Goal: Task Accomplishment & Management: Manage account settings

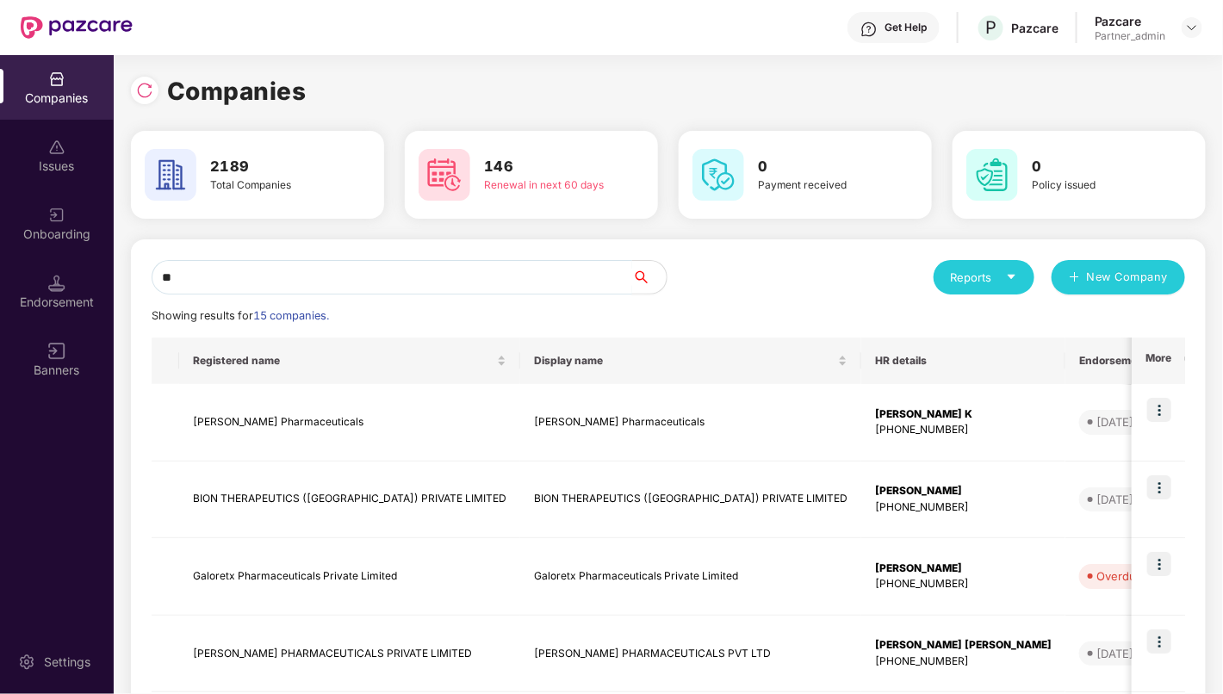
type input "*"
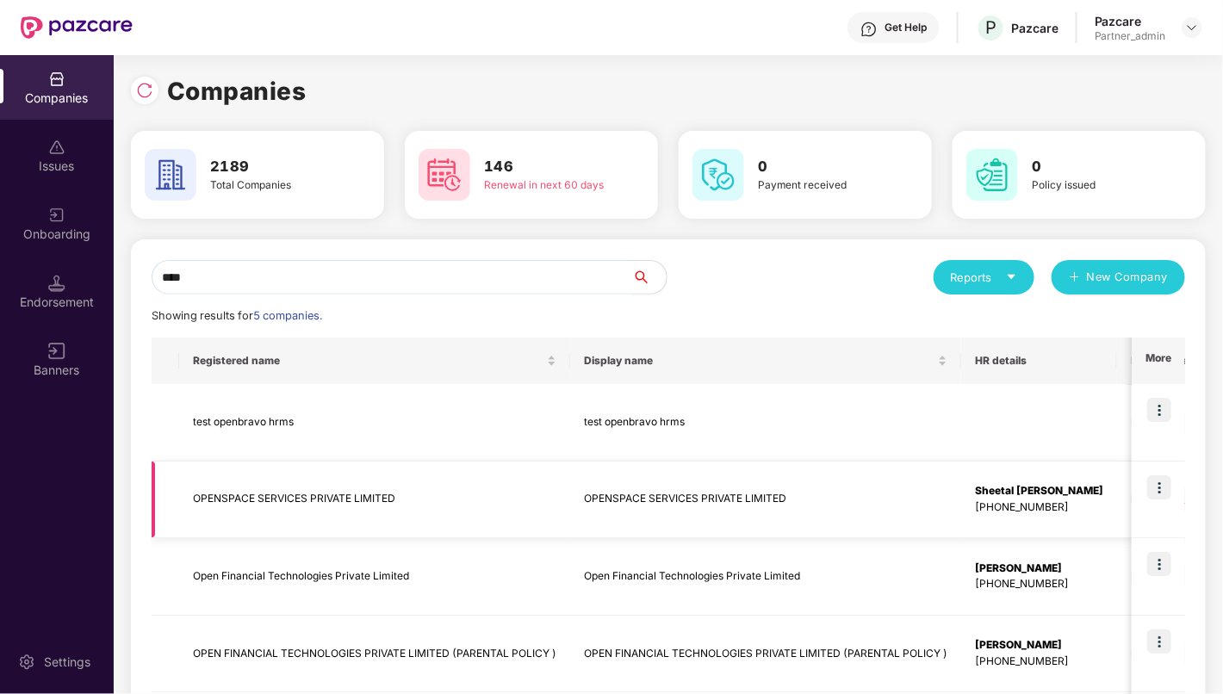
type input "****"
click at [315, 504] on td "OPENSPACE SERVICES PRIVATE LIMITED" at bounding box center [374, 501] width 391 height 78
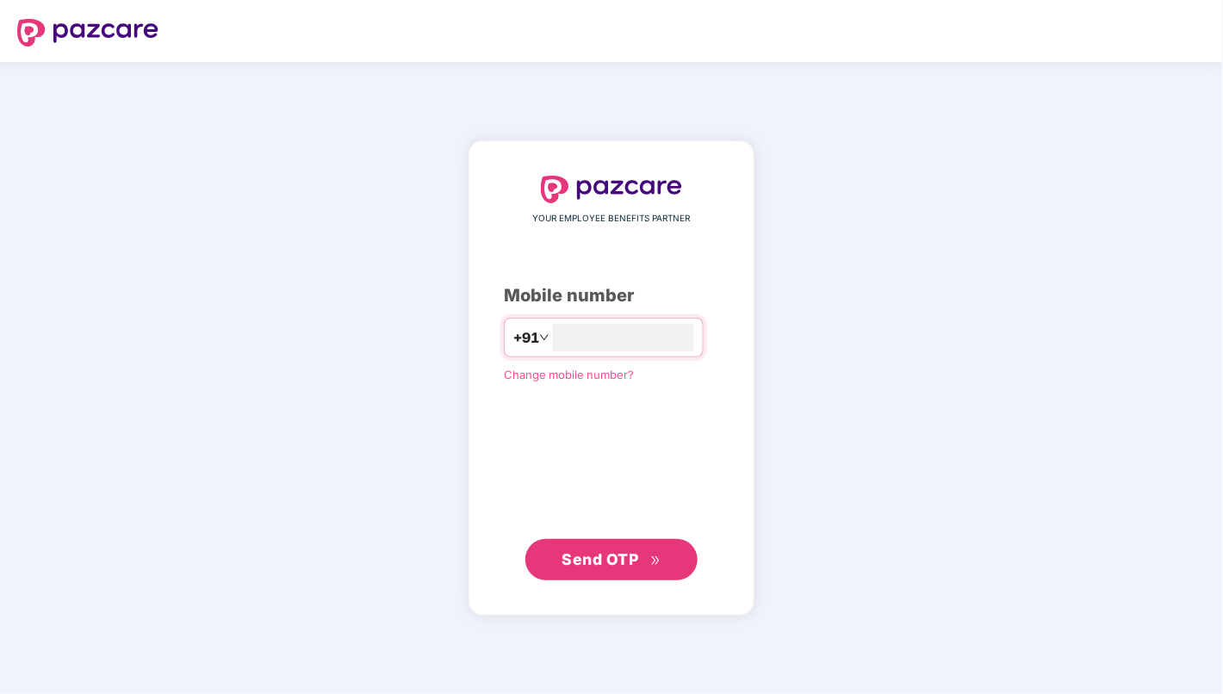
type input "**********"
click at [614, 569] on span "Send OTP" at bounding box center [611, 559] width 99 height 24
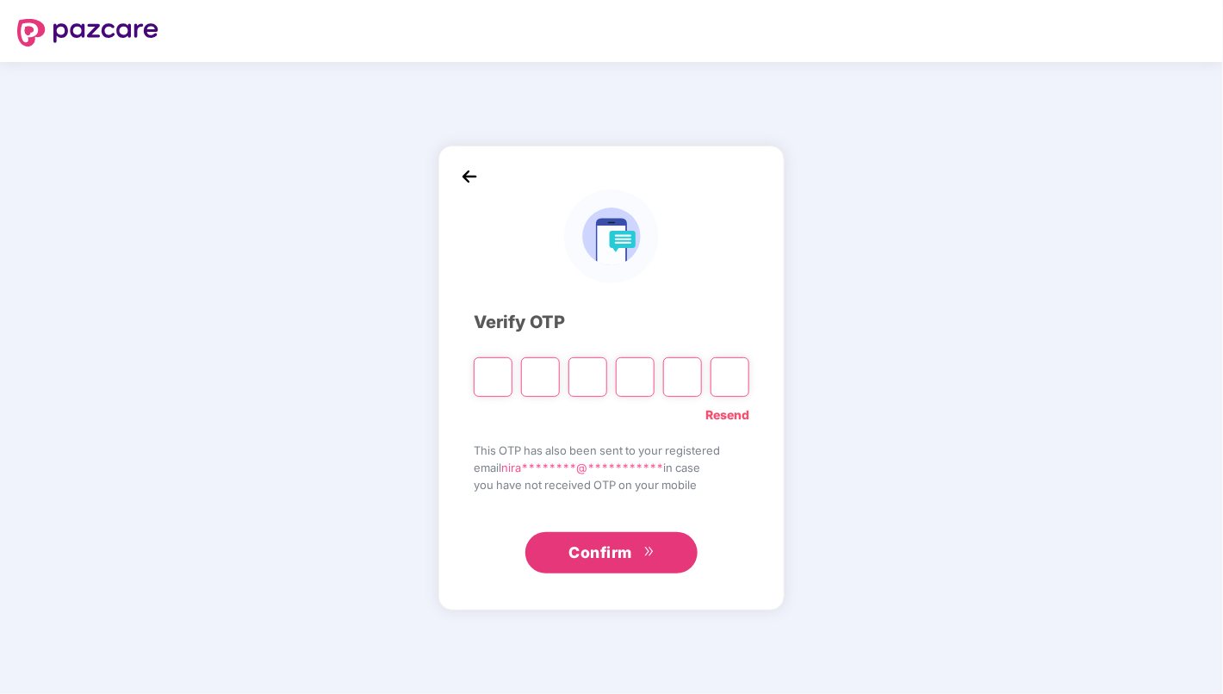
paste input "*"
type input "*"
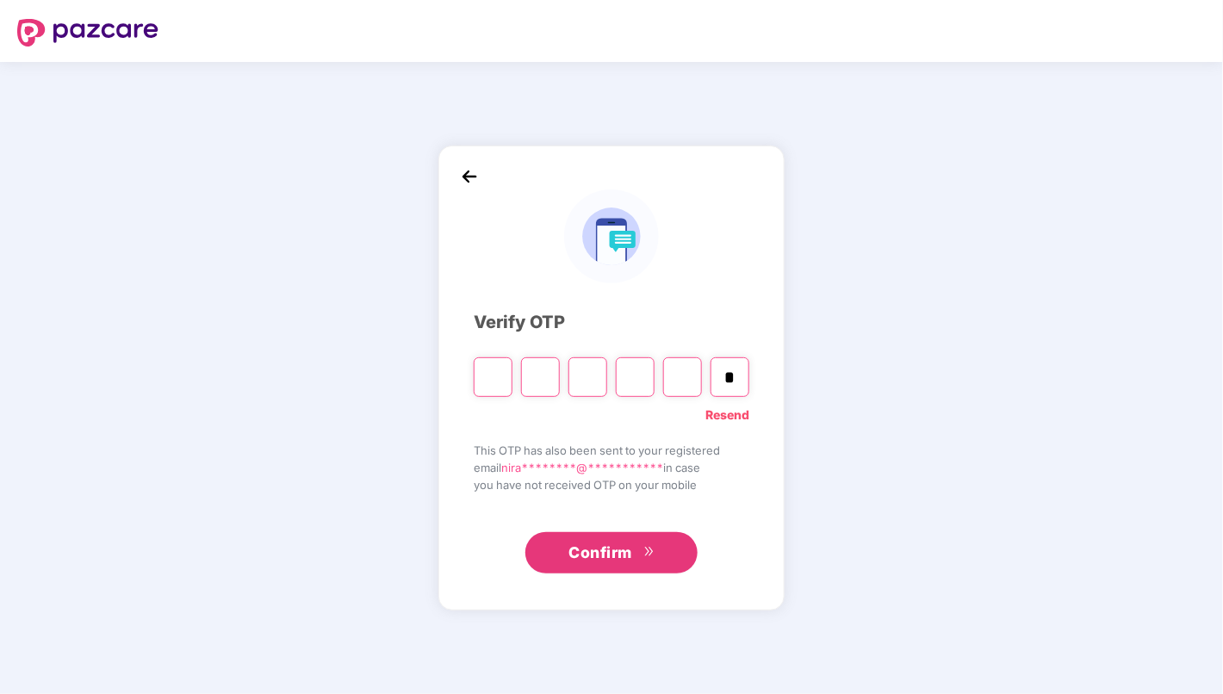
type input "*"
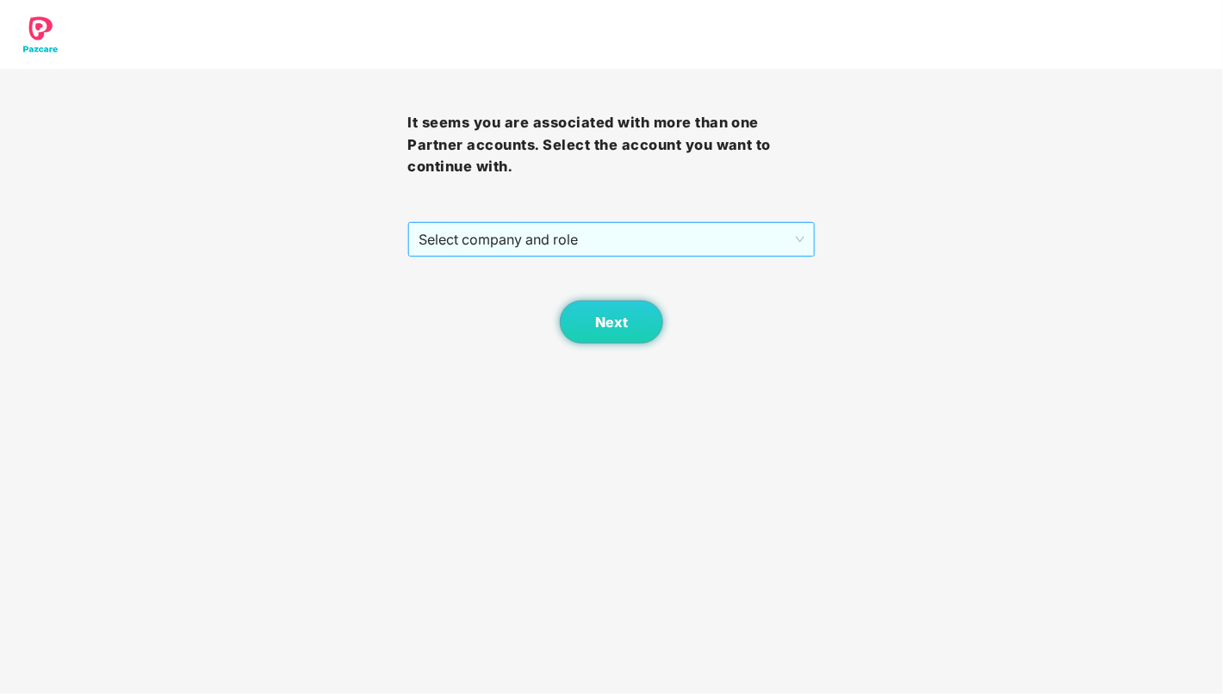
click at [717, 237] on span "Select company and role" at bounding box center [611, 239] width 385 height 33
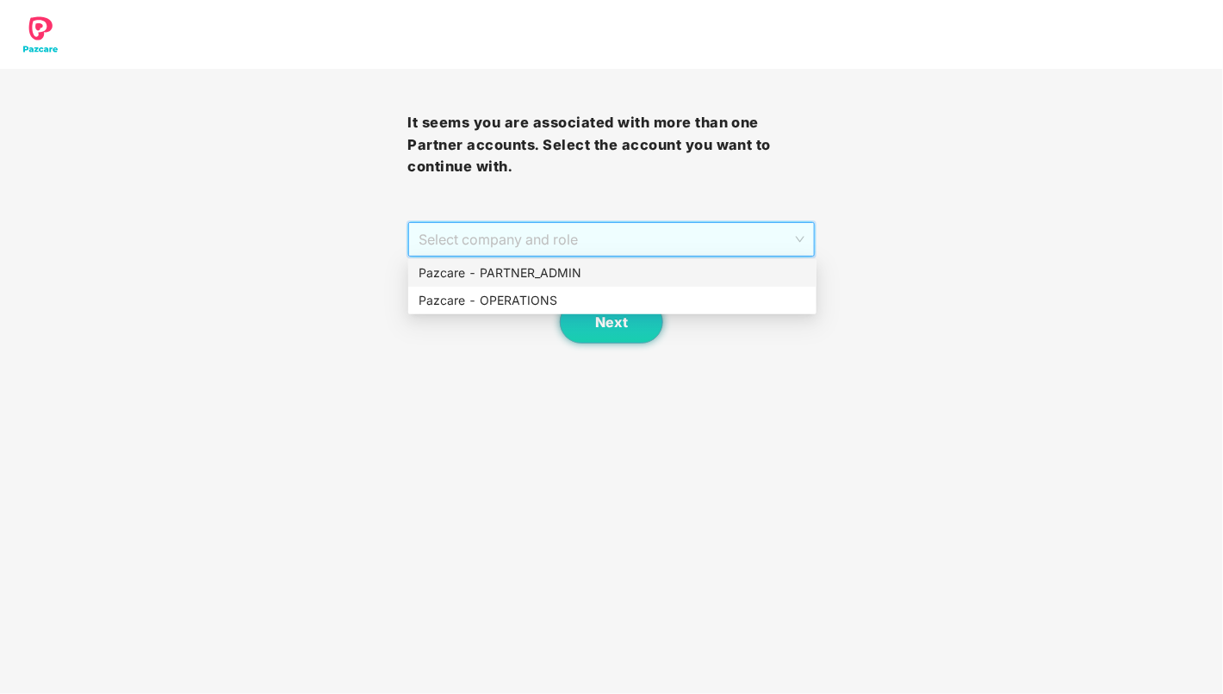
click at [677, 272] on div "Pazcare - PARTNER_ADMIN" at bounding box center [613, 273] width 388 height 19
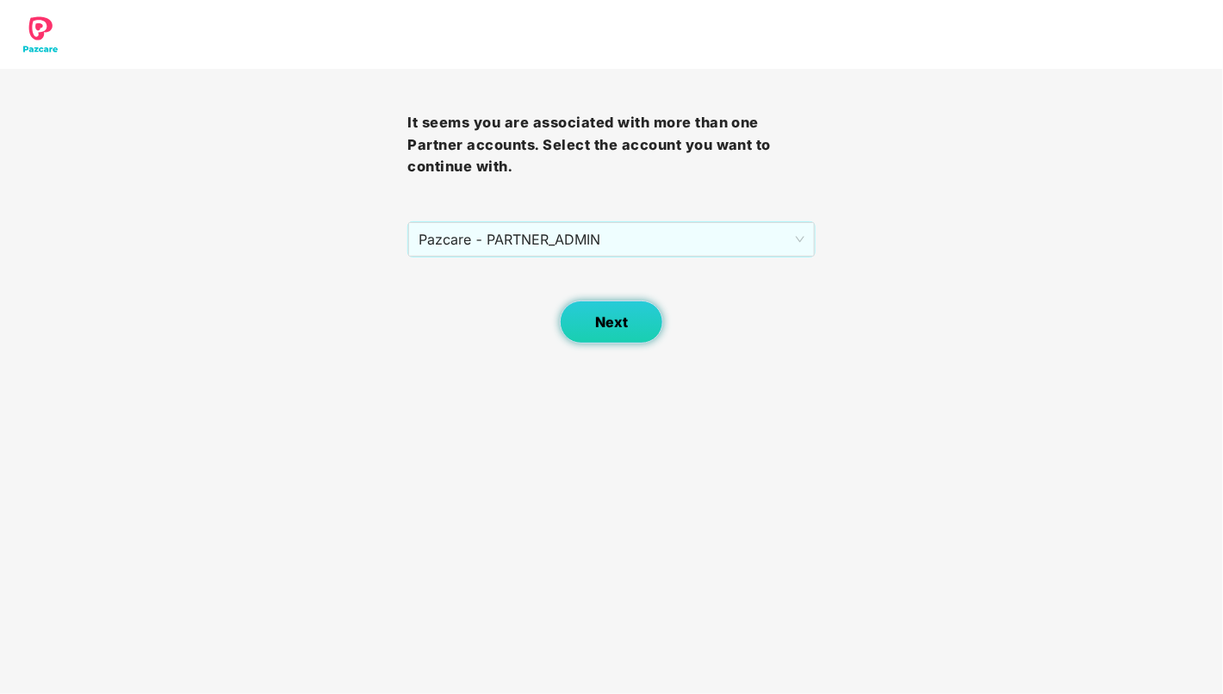
click at [632, 314] on button "Next" at bounding box center [611, 322] width 103 height 43
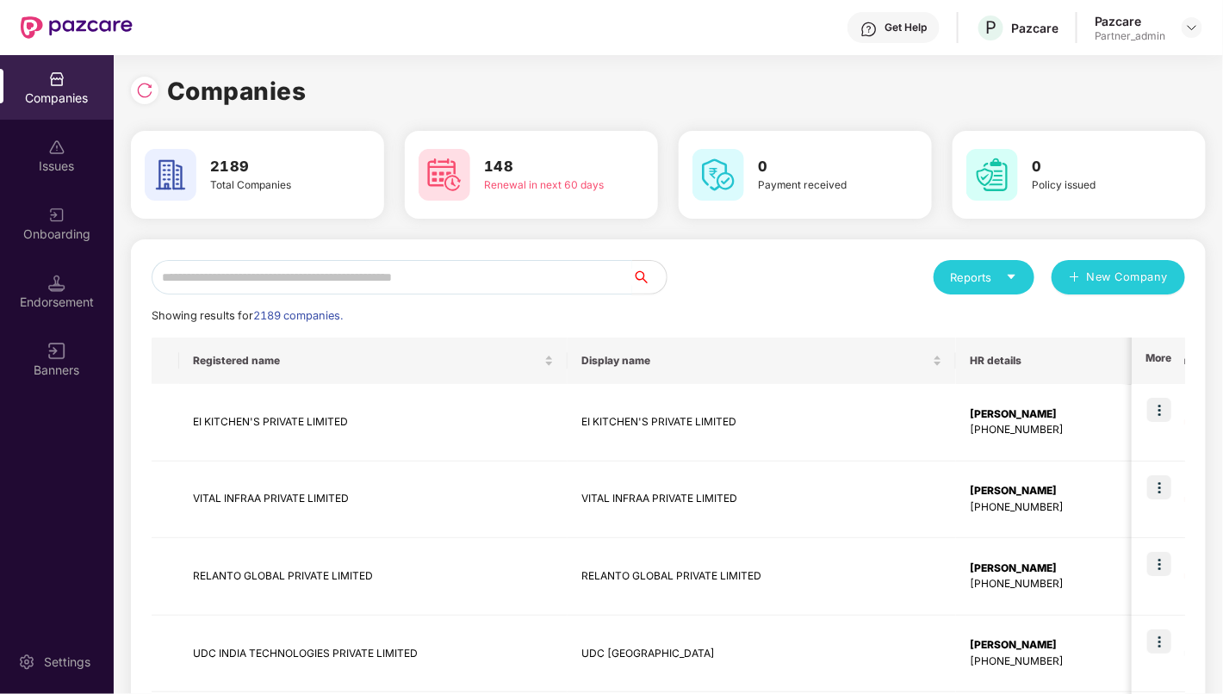
click at [398, 281] on input "text" at bounding box center [392, 277] width 481 height 34
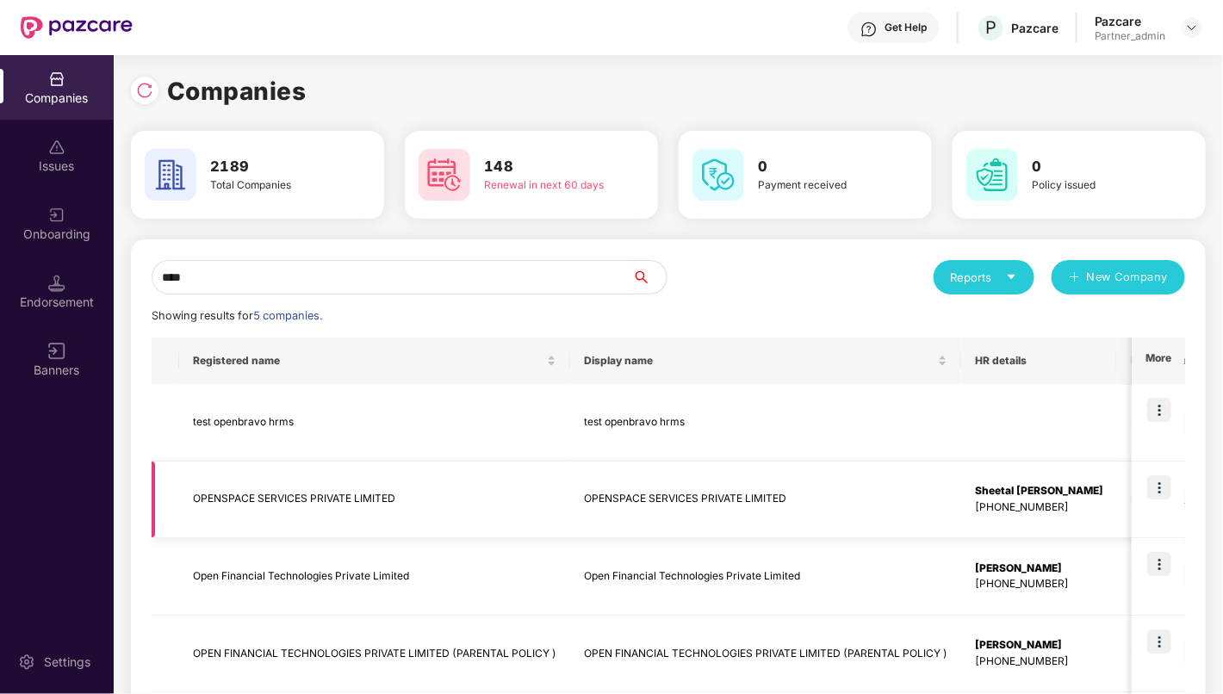
type input "****"
click at [330, 496] on td "OPENSPACE SERVICES PRIVATE LIMITED" at bounding box center [374, 501] width 391 height 78
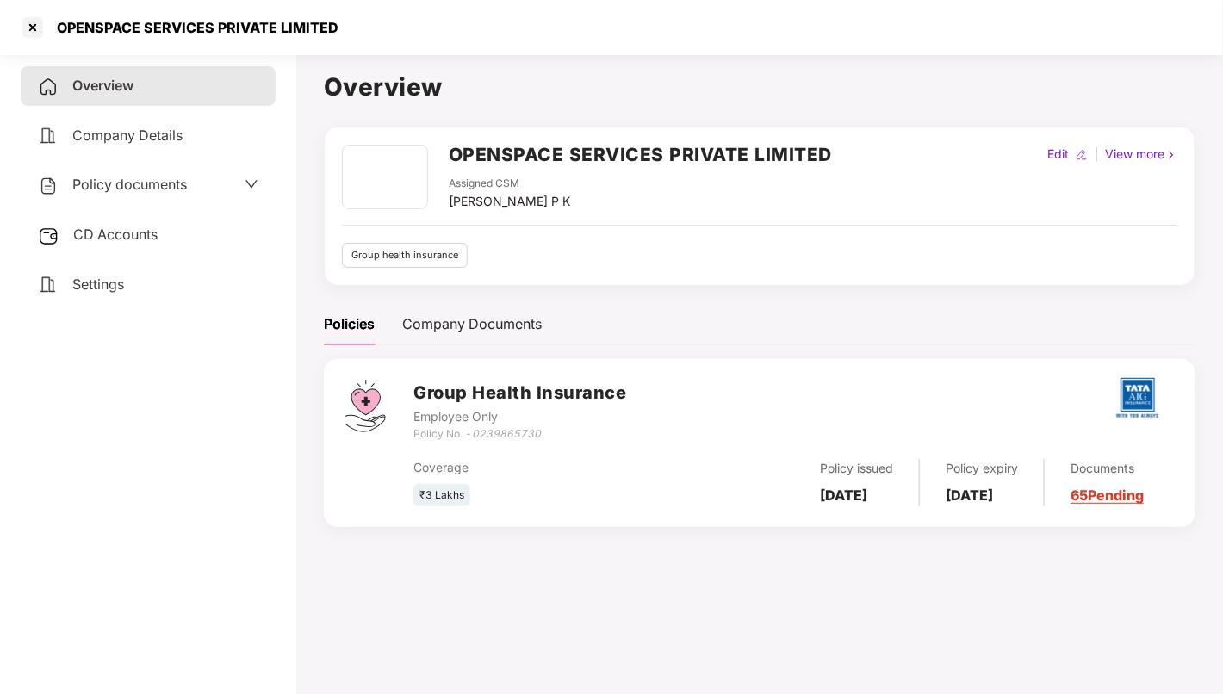
click at [168, 144] on div "Company Details" at bounding box center [148, 136] width 255 height 40
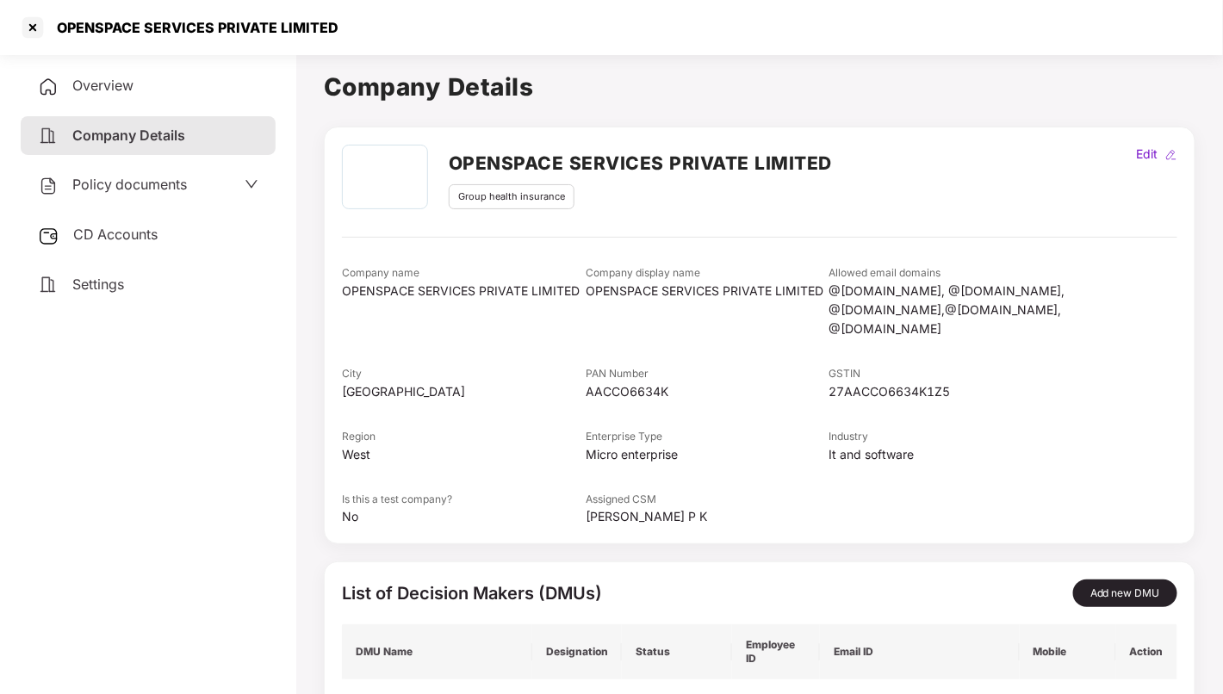
click at [142, 185] on span "Policy documents" at bounding box center [129, 184] width 115 height 17
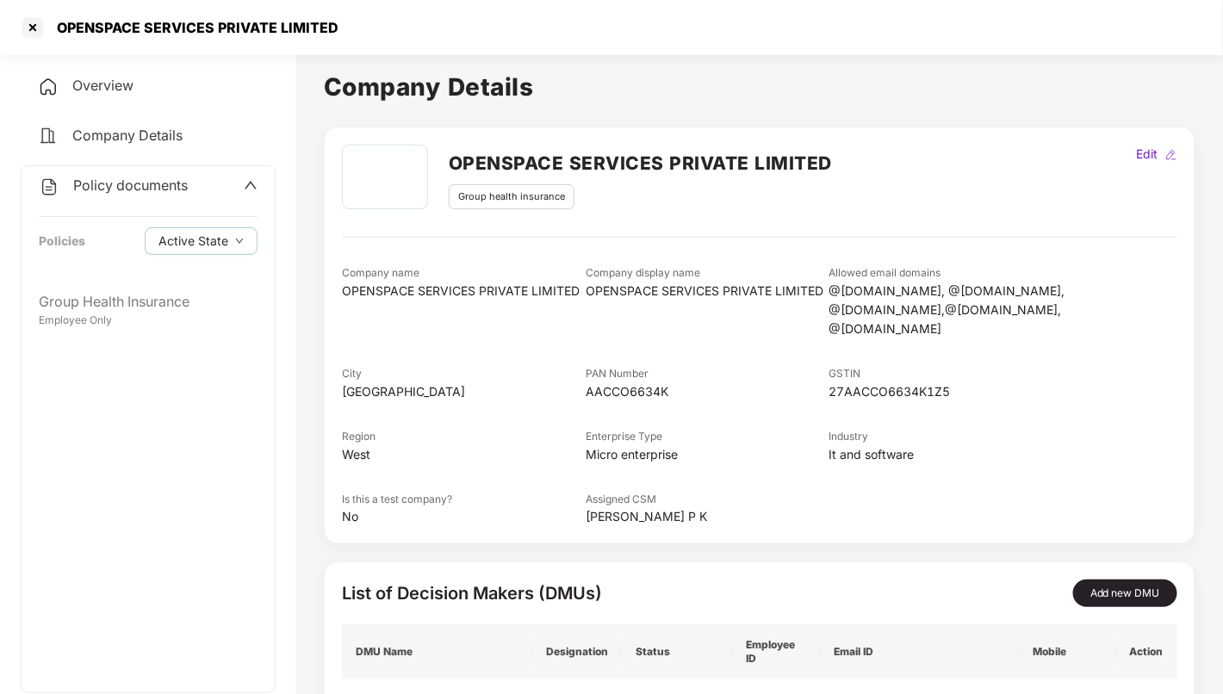
click at [194, 189] on div "Policy documents" at bounding box center [148, 186] width 219 height 22
click at [132, 232] on span "CD Accounts" at bounding box center [115, 234] width 84 height 17
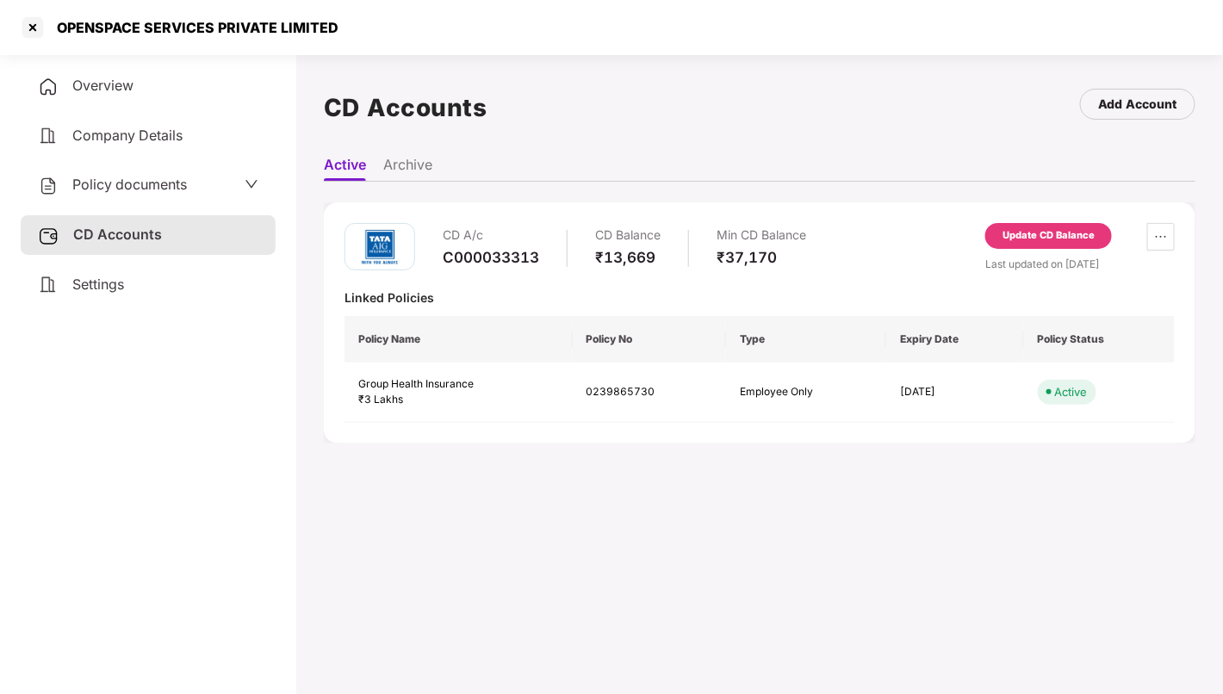
click at [156, 183] on span "Policy documents" at bounding box center [129, 184] width 115 height 17
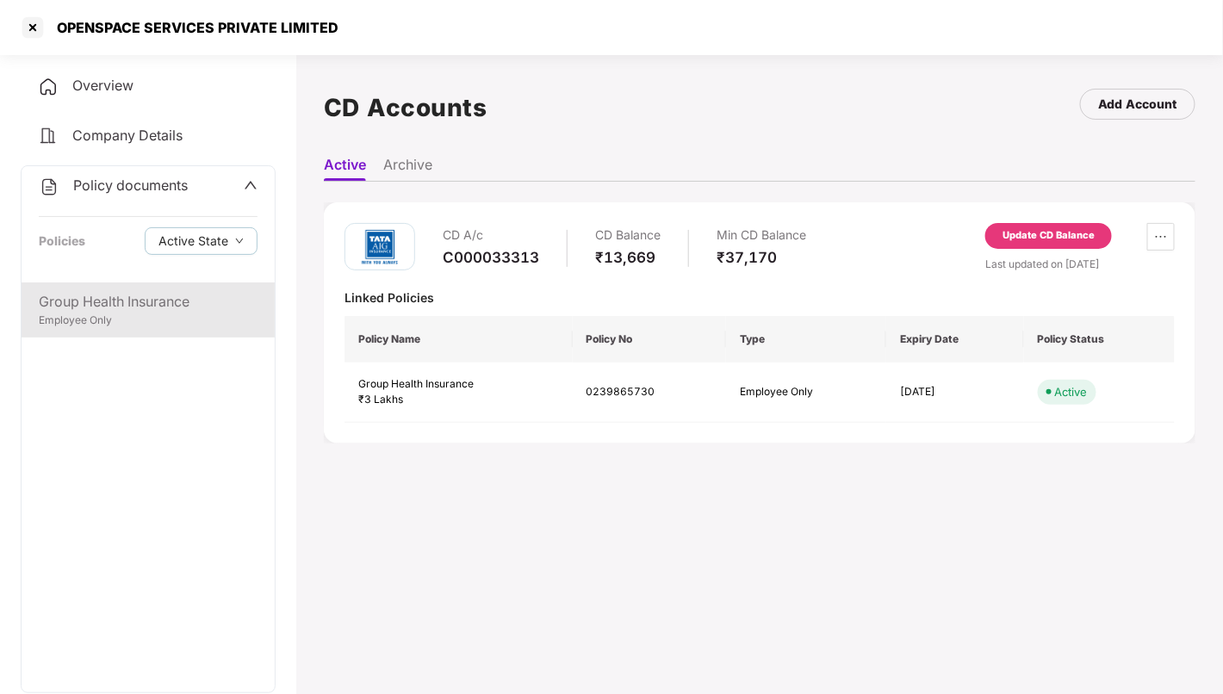
click at [142, 300] on div "Group Health Insurance" at bounding box center [148, 302] width 219 height 22
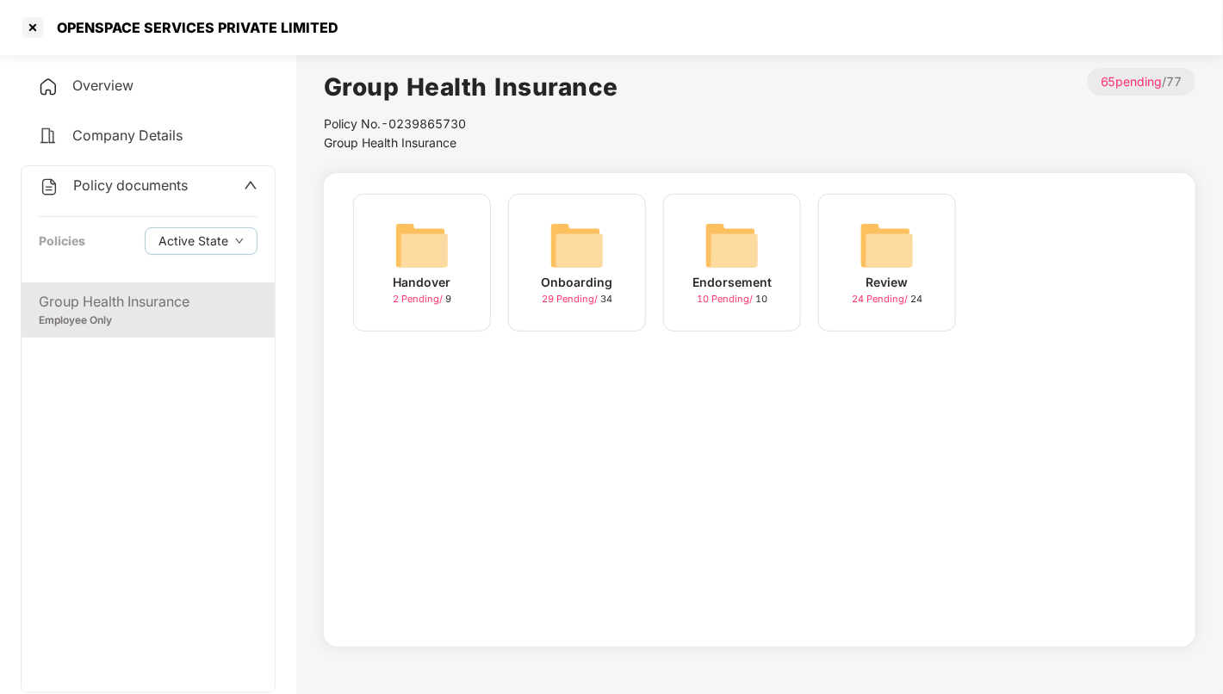
click at [590, 251] on img at bounding box center [576, 245] width 55 height 55
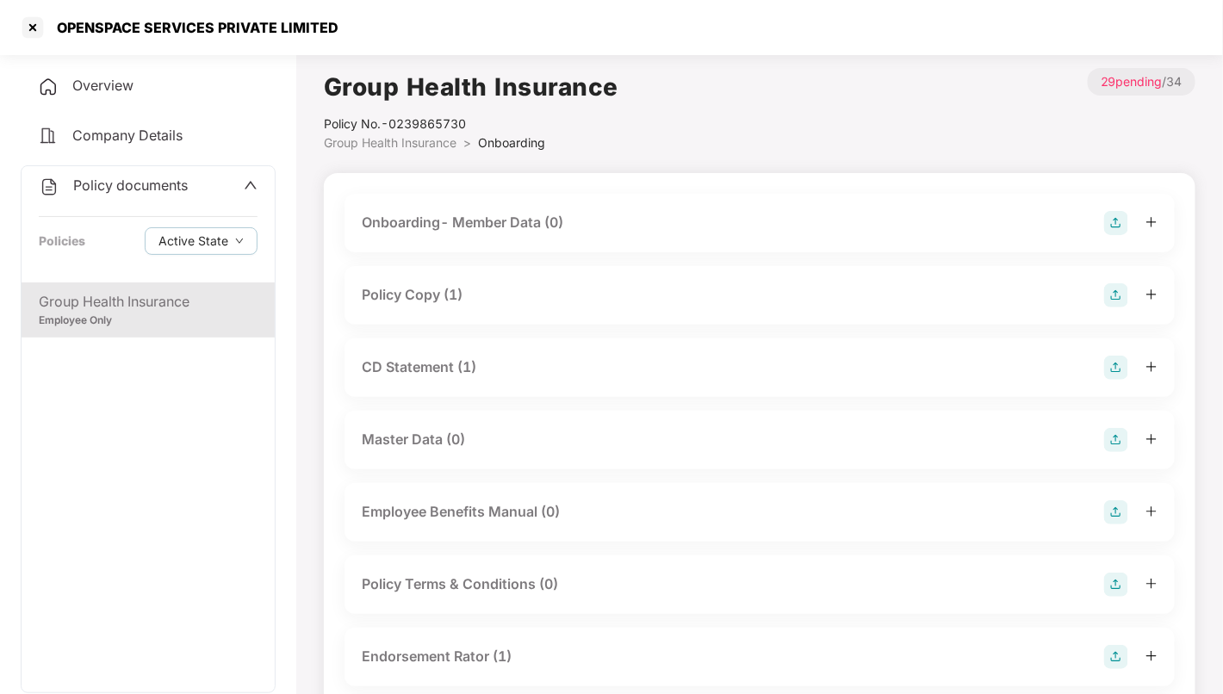
click at [590, 251] on div "Onboarding- Member Data (0)" at bounding box center [759, 223] width 830 height 59
click at [529, 301] on div "Policy Copy (1)" at bounding box center [760, 295] width 796 height 24
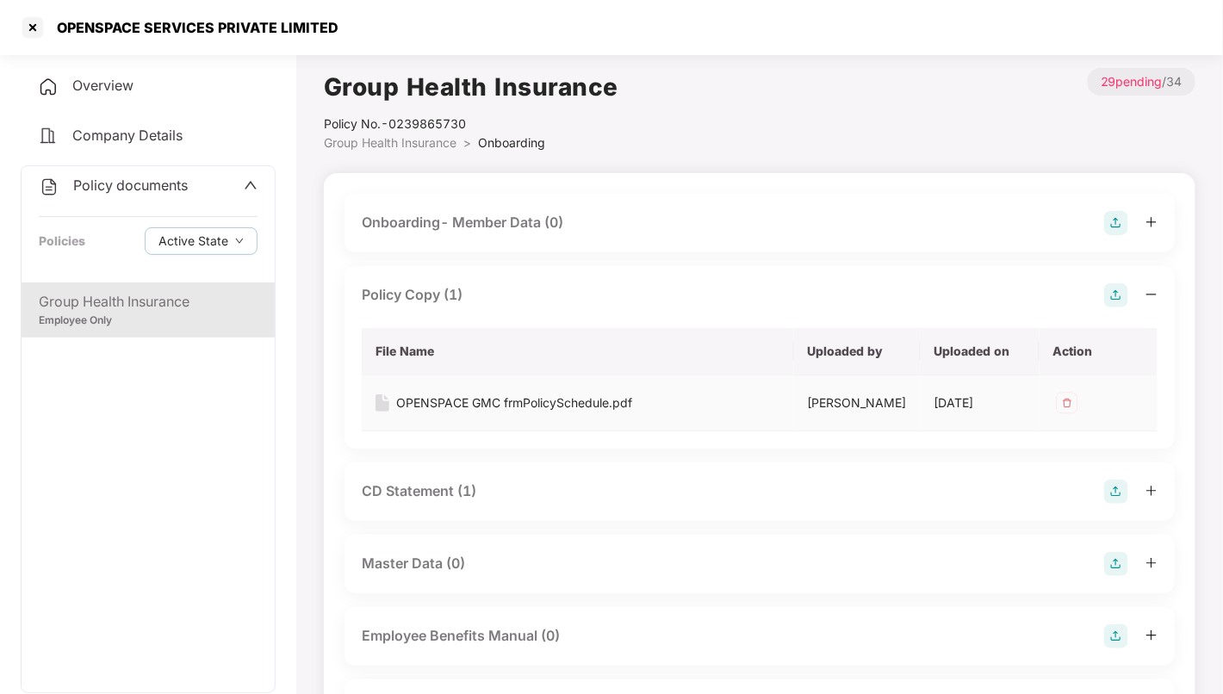
scroll to position [101, 0]
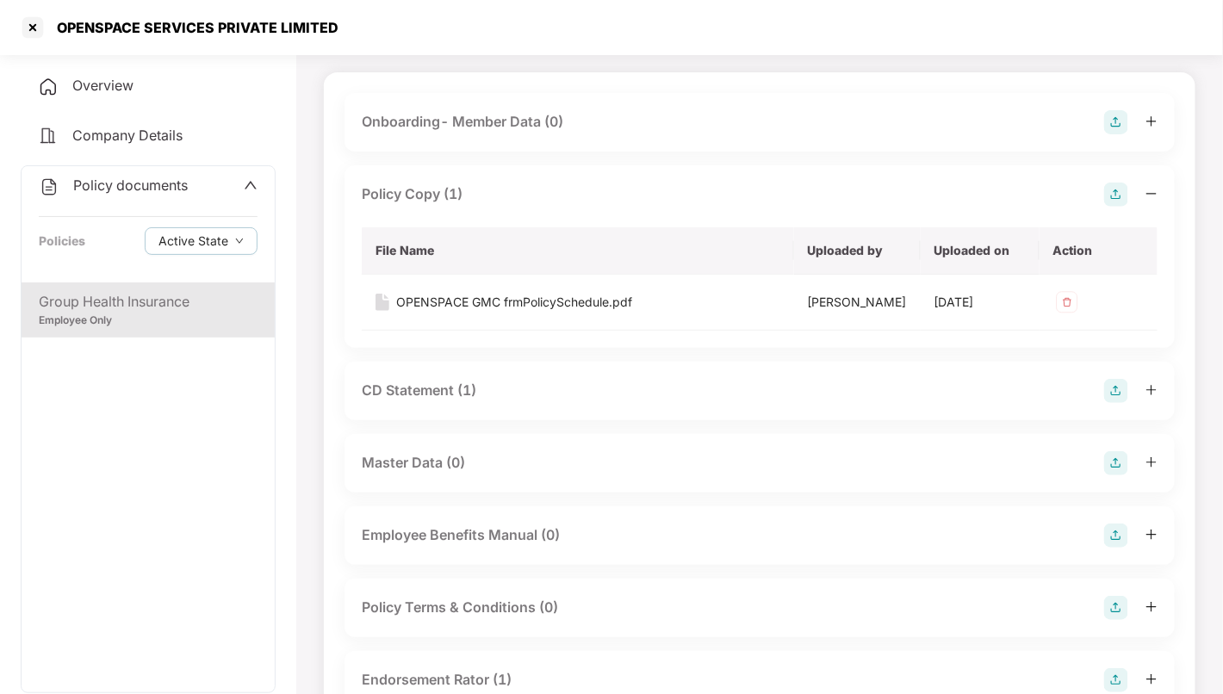
click at [562, 401] on div "CD Statement (1)" at bounding box center [760, 391] width 796 height 24
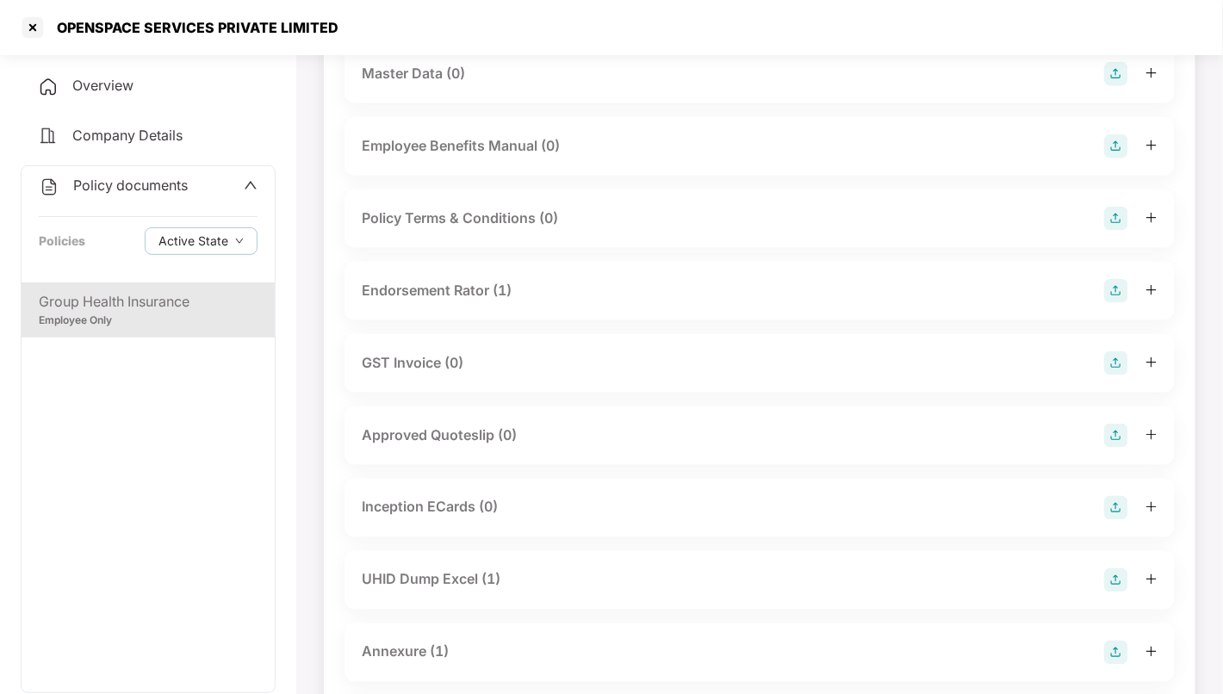
scroll to position [615, 0]
click at [566, 302] on div "Endorsement Rator (1)" at bounding box center [760, 290] width 796 height 24
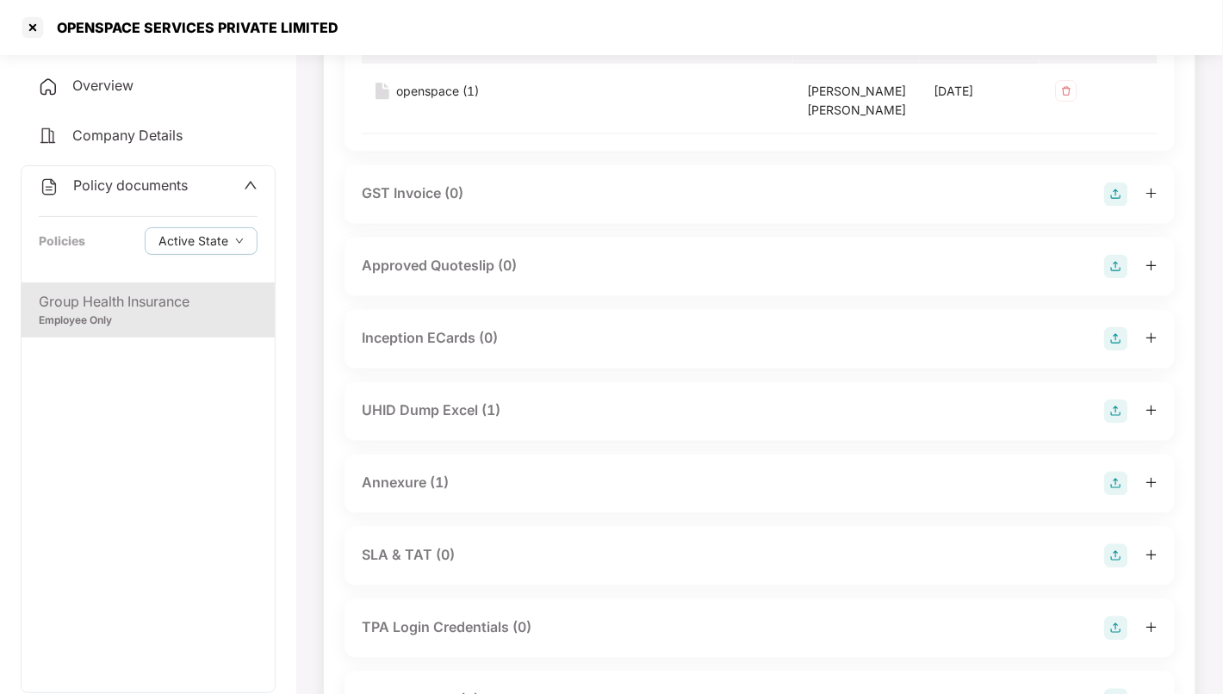
scroll to position [1060, 0]
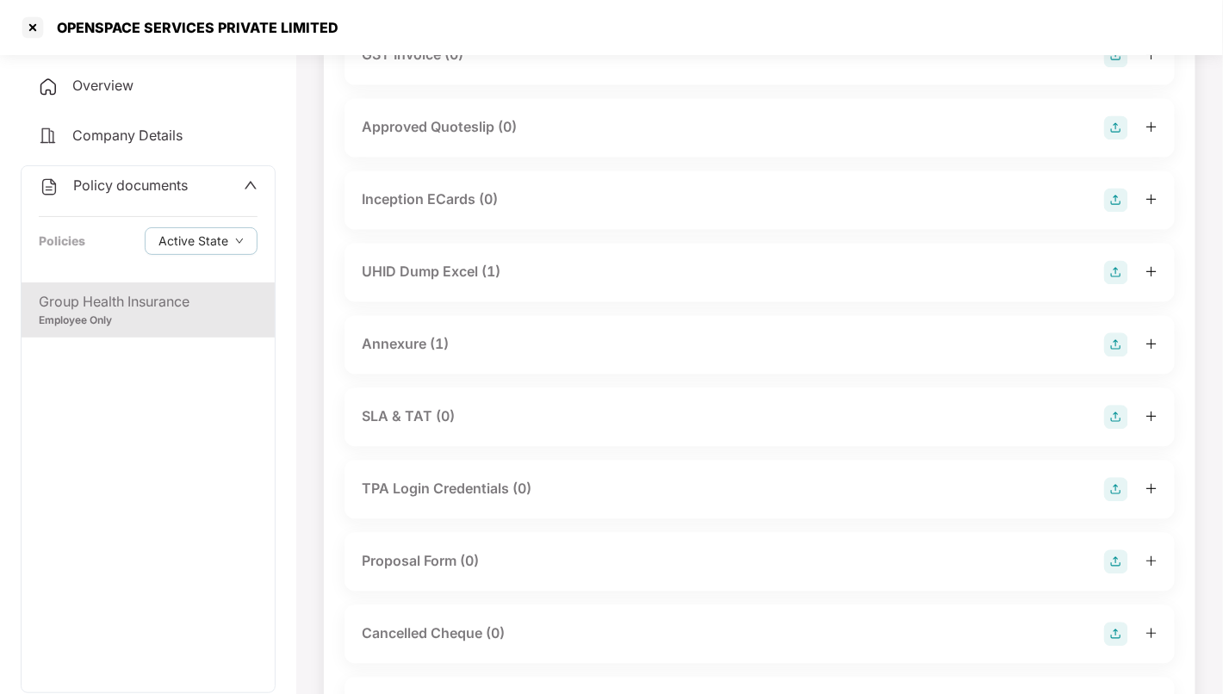
click at [540, 285] on div "UHID Dump Excel (1)" at bounding box center [760, 273] width 796 height 24
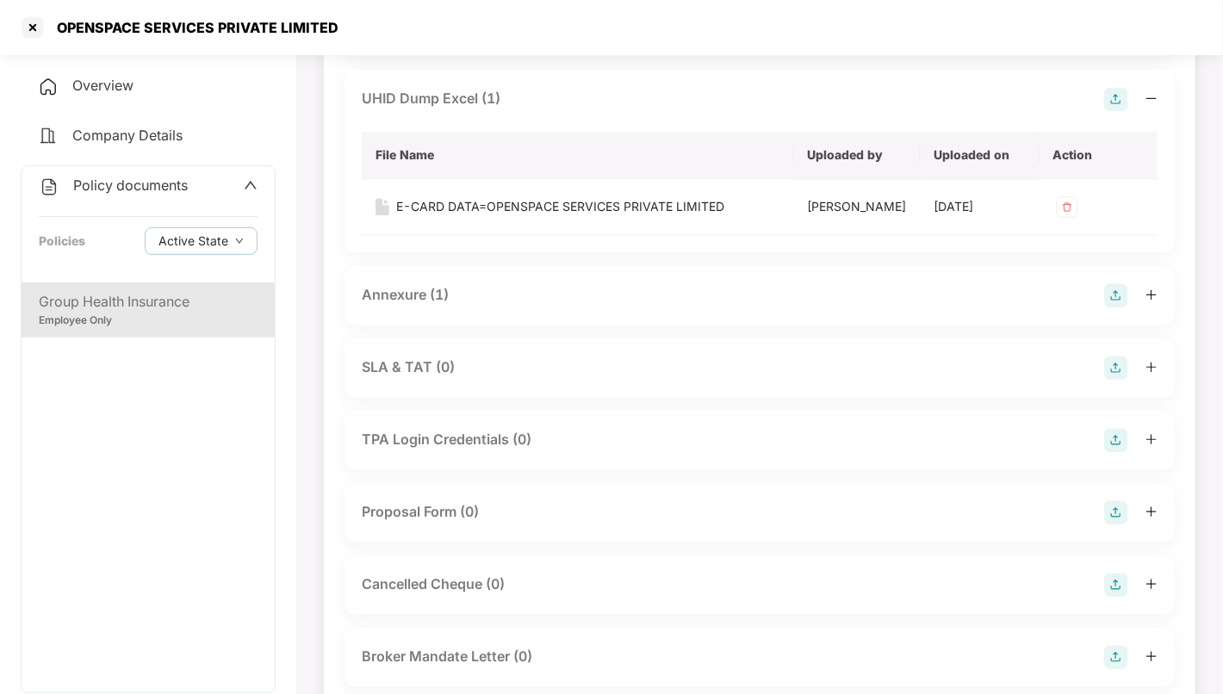
scroll to position [1243, 0]
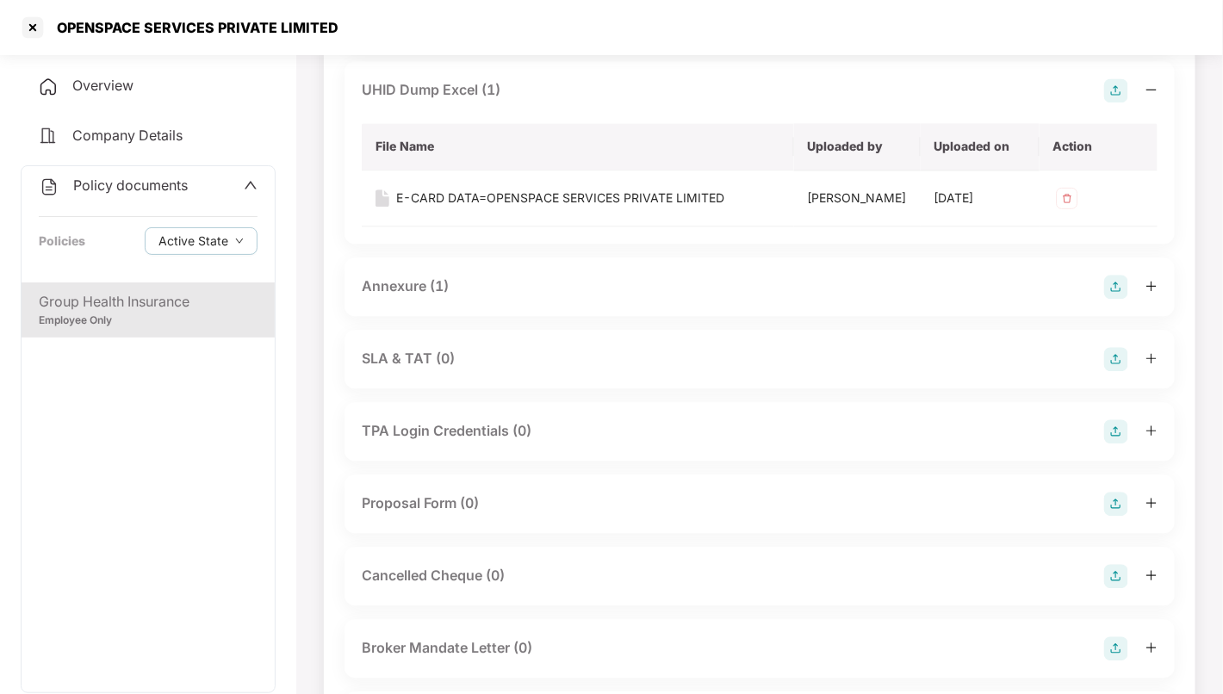
click at [505, 299] on div "Annexure (1)" at bounding box center [760, 287] width 796 height 24
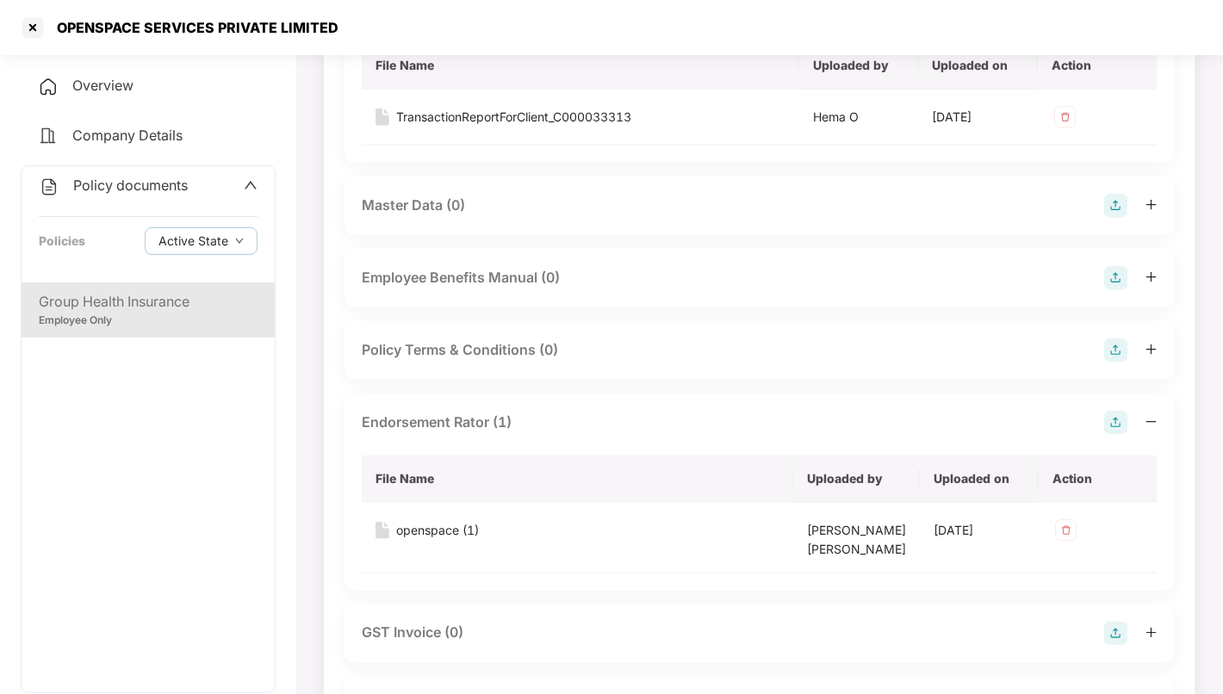
scroll to position [200, 0]
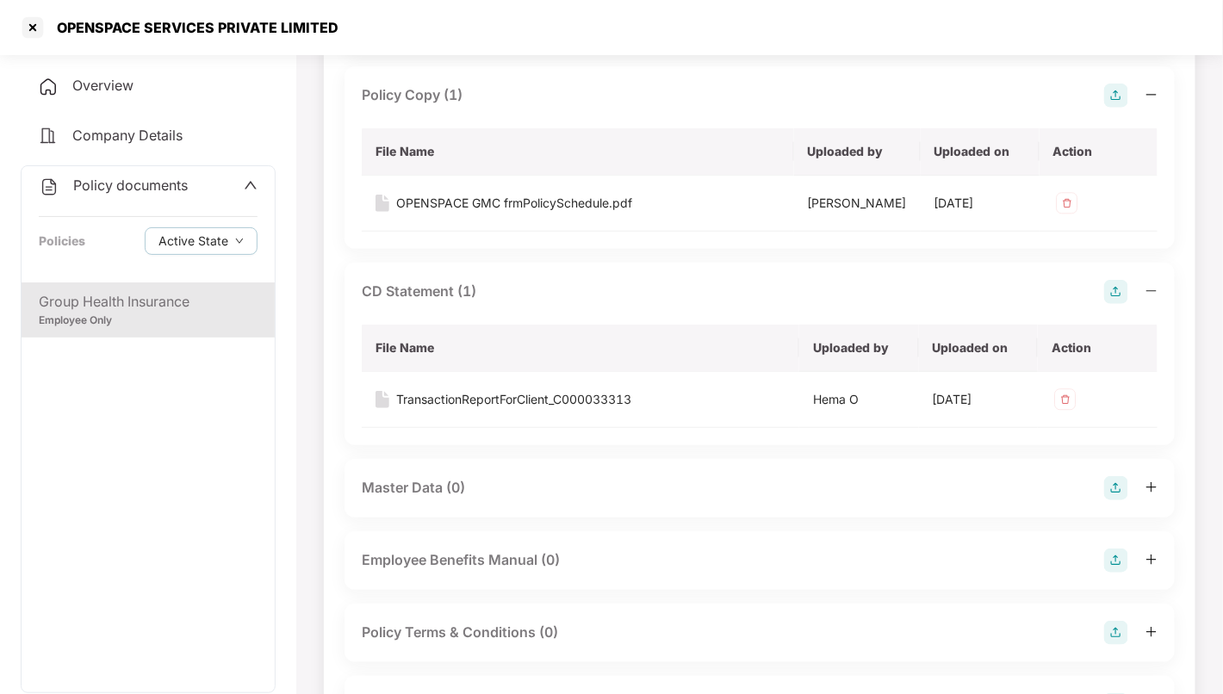
click at [101, 175] on div "Policy documents" at bounding box center [113, 186] width 149 height 22
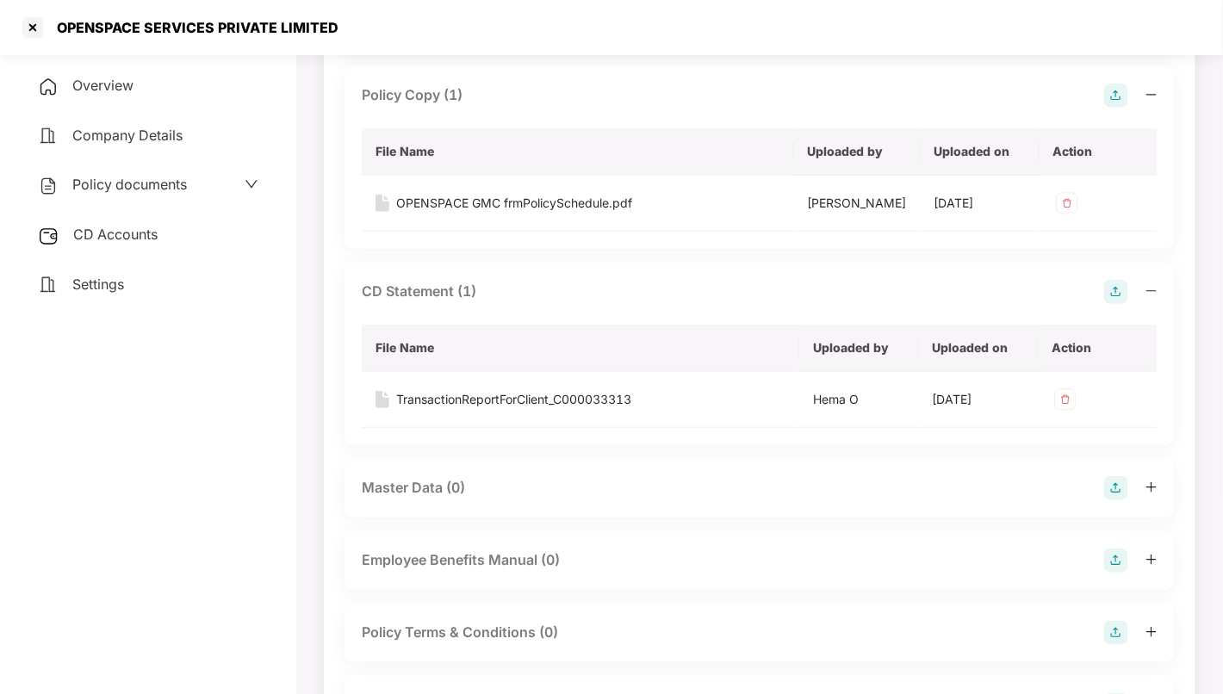
click at [115, 230] on span "CD Accounts" at bounding box center [115, 234] width 84 height 17
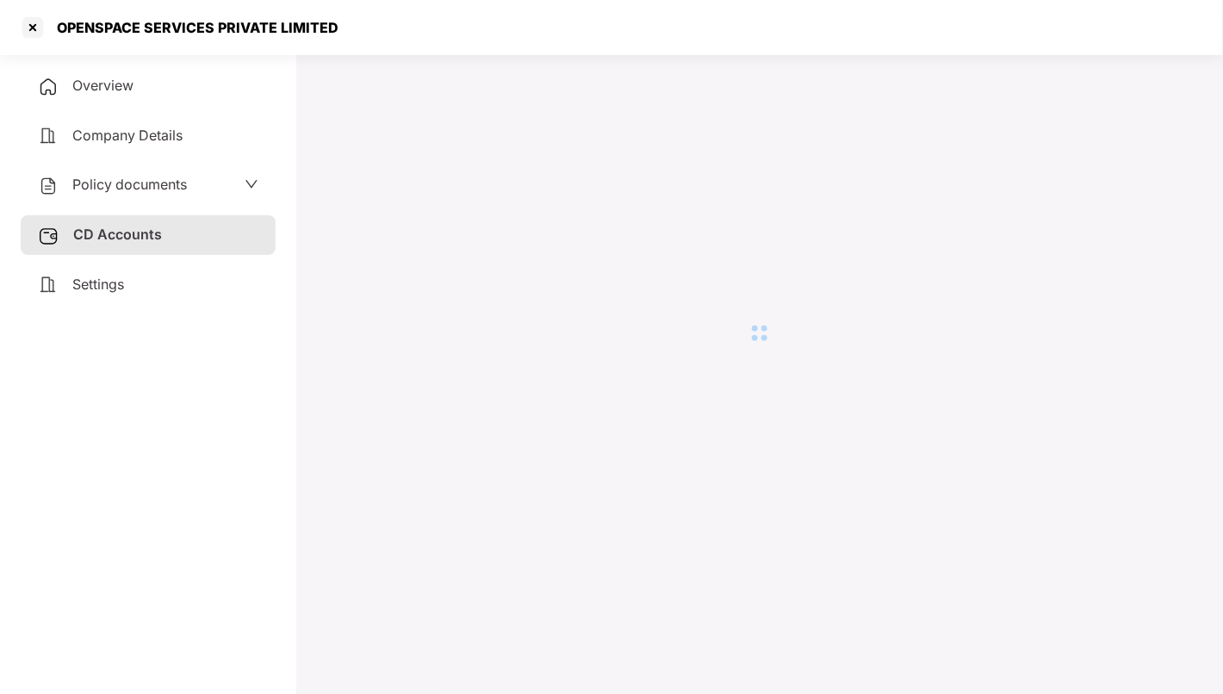
scroll to position [47, 0]
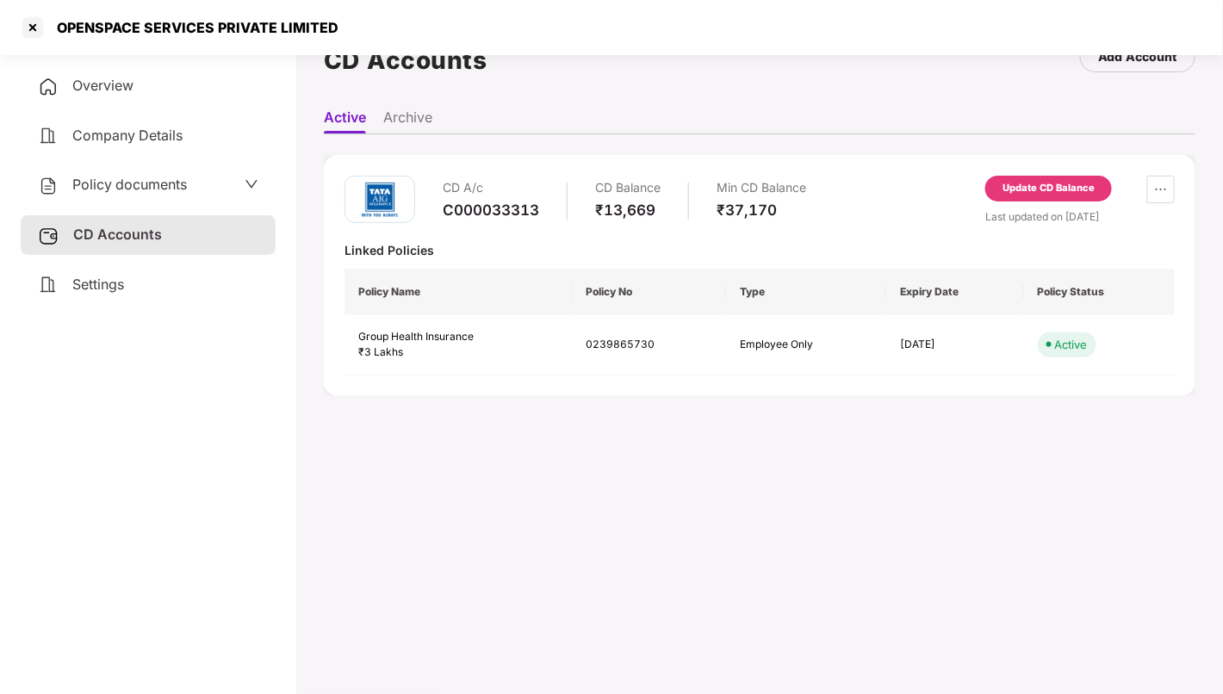
click at [136, 285] on div "Settings" at bounding box center [148, 285] width 255 height 40
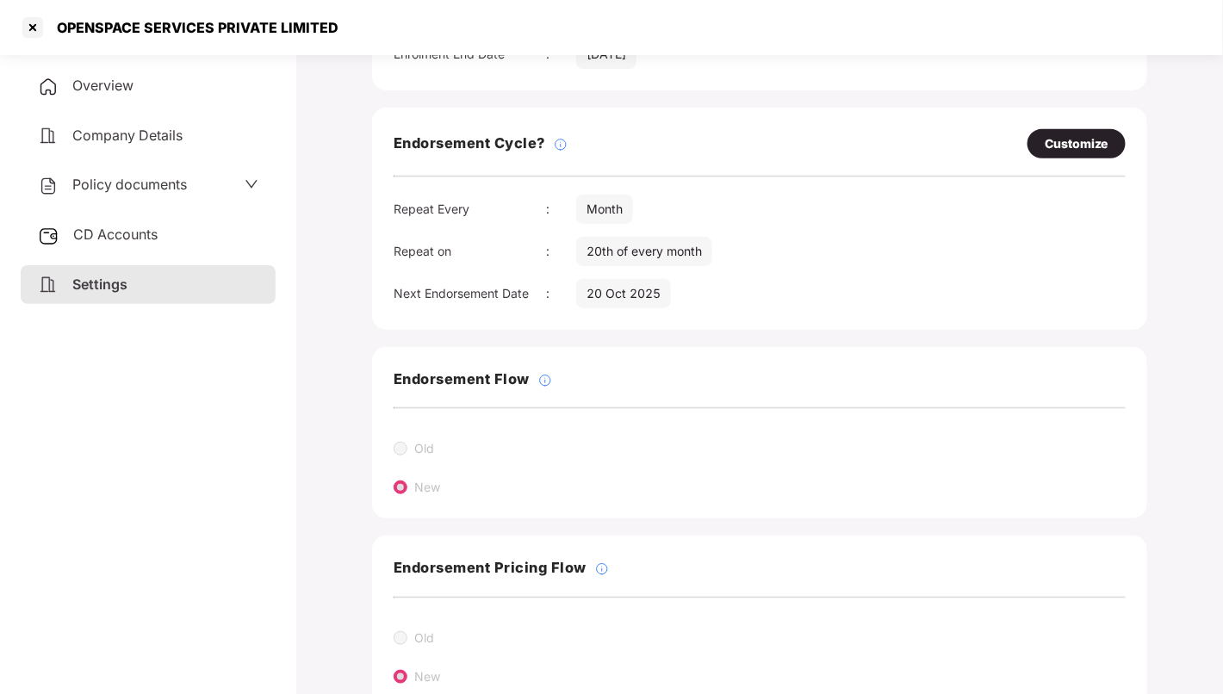
scroll to position [0, 0]
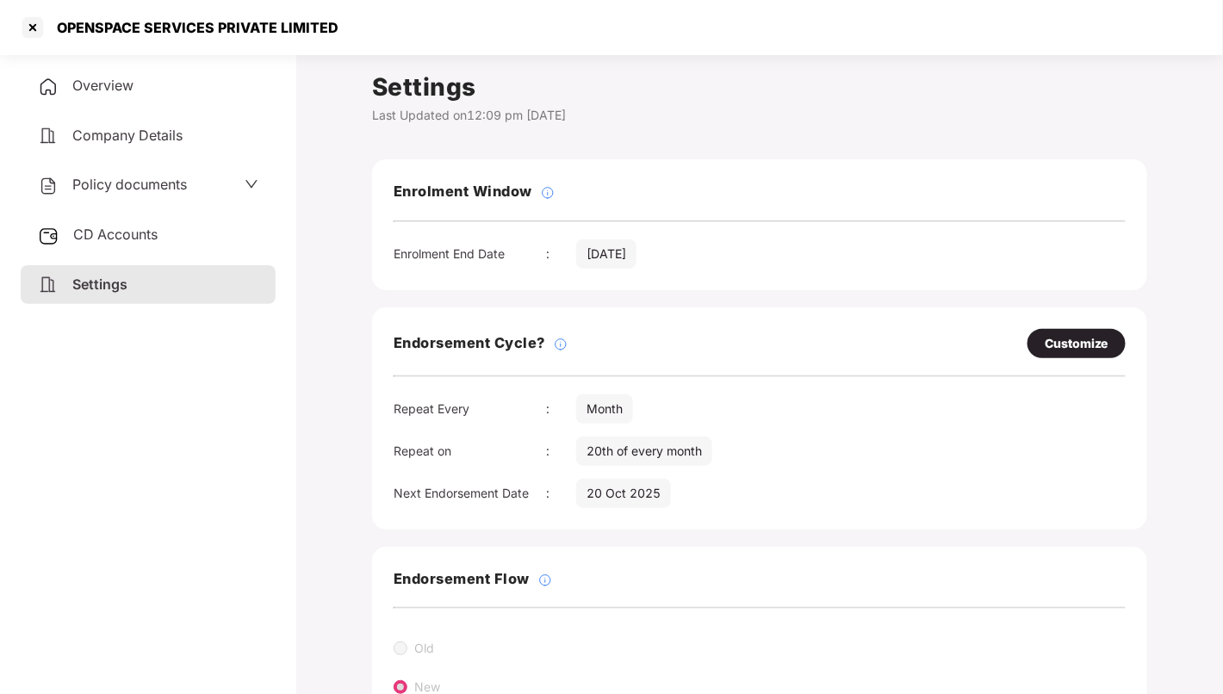
click at [133, 183] on span "Policy documents" at bounding box center [129, 184] width 115 height 17
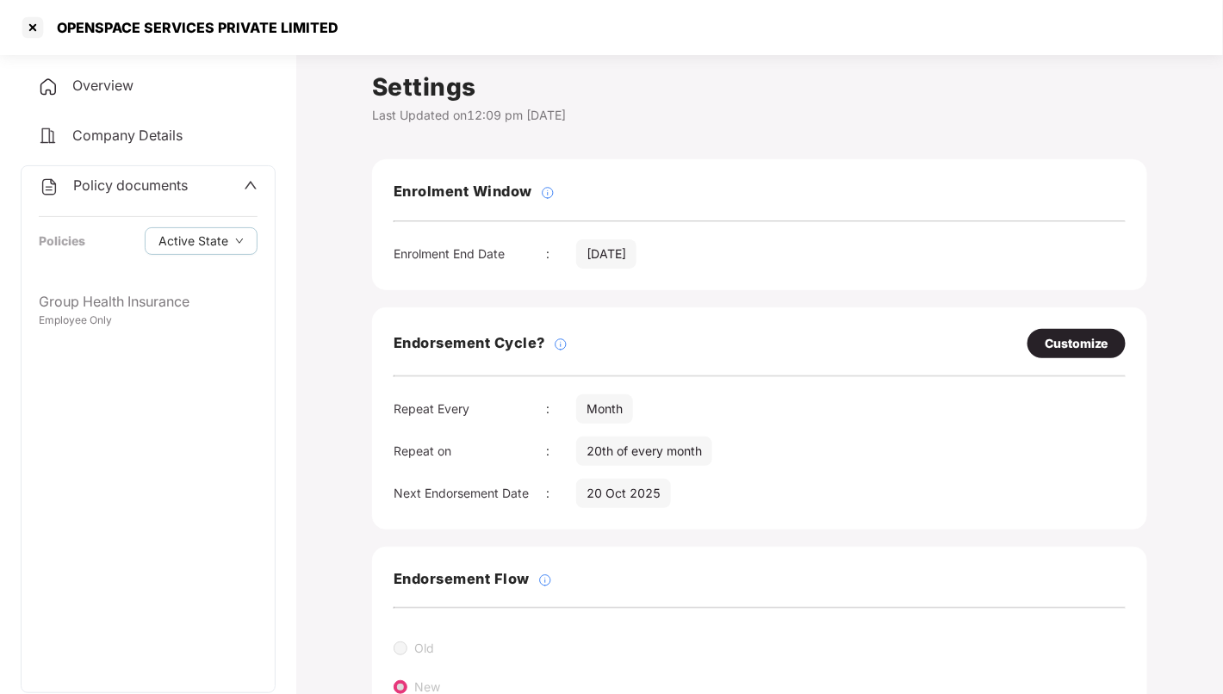
click at [139, 183] on span "Policy documents" at bounding box center [130, 185] width 115 height 17
click at [95, 289] on span "Settings" at bounding box center [98, 284] width 52 height 17
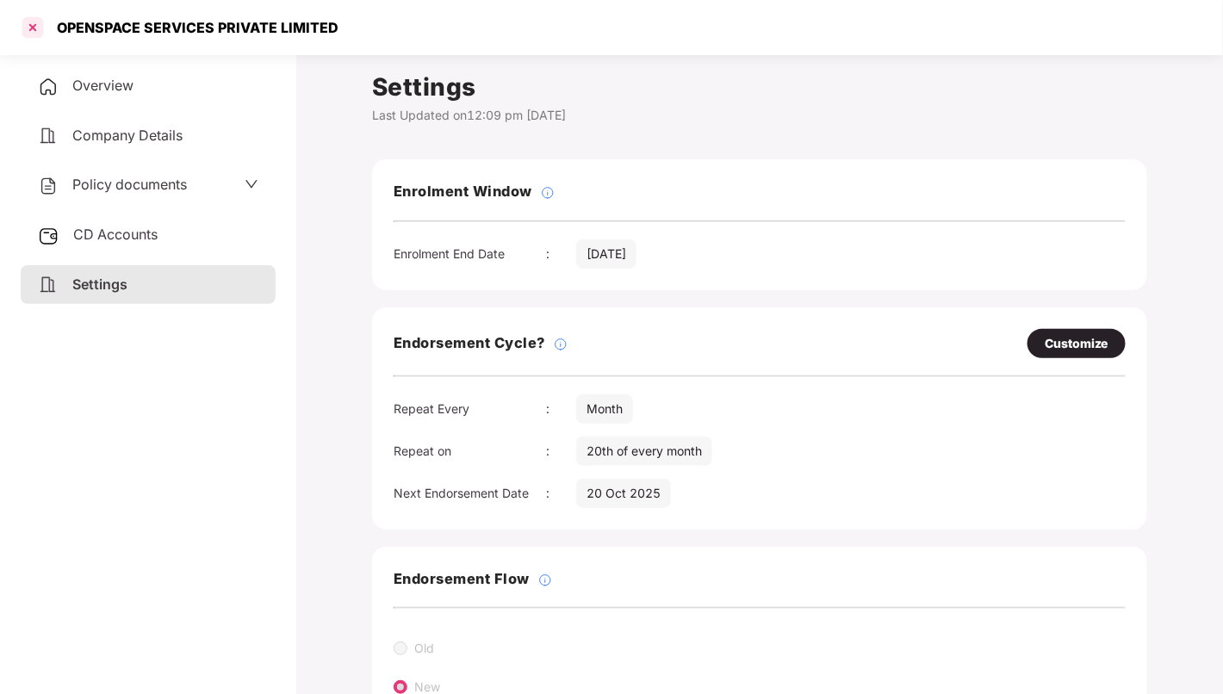
click at [30, 22] on div at bounding box center [33, 28] width 28 height 28
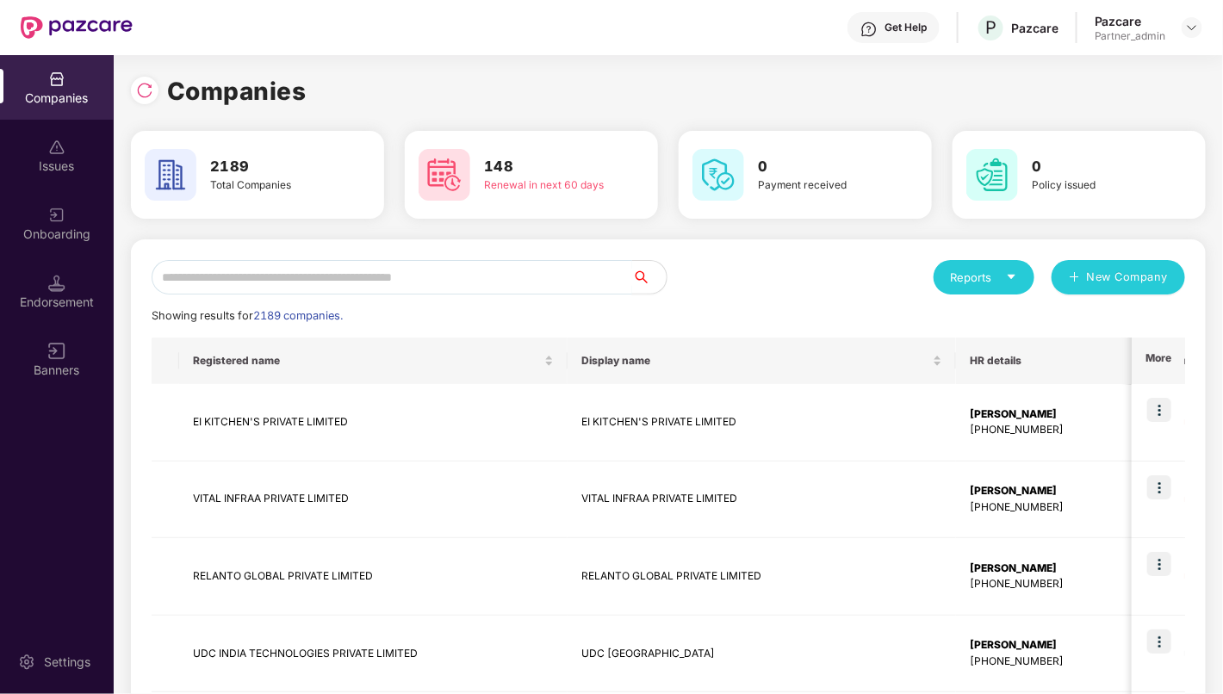
click at [399, 286] on input "text" at bounding box center [392, 277] width 481 height 34
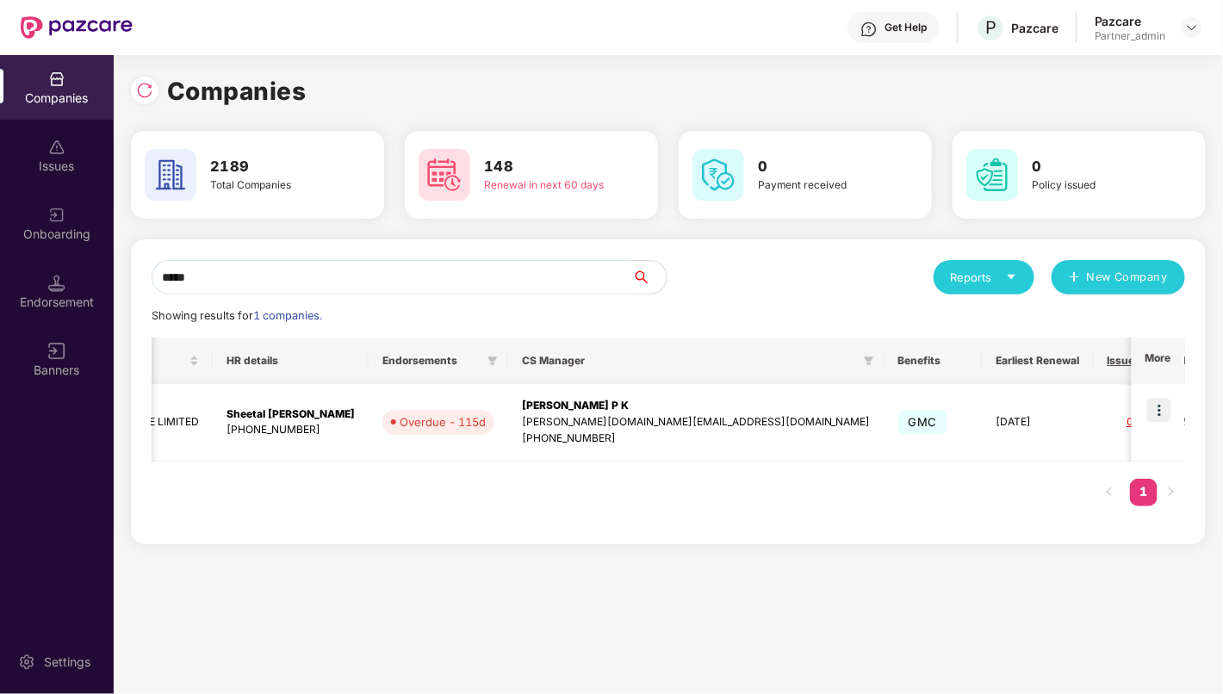
scroll to position [0, 530]
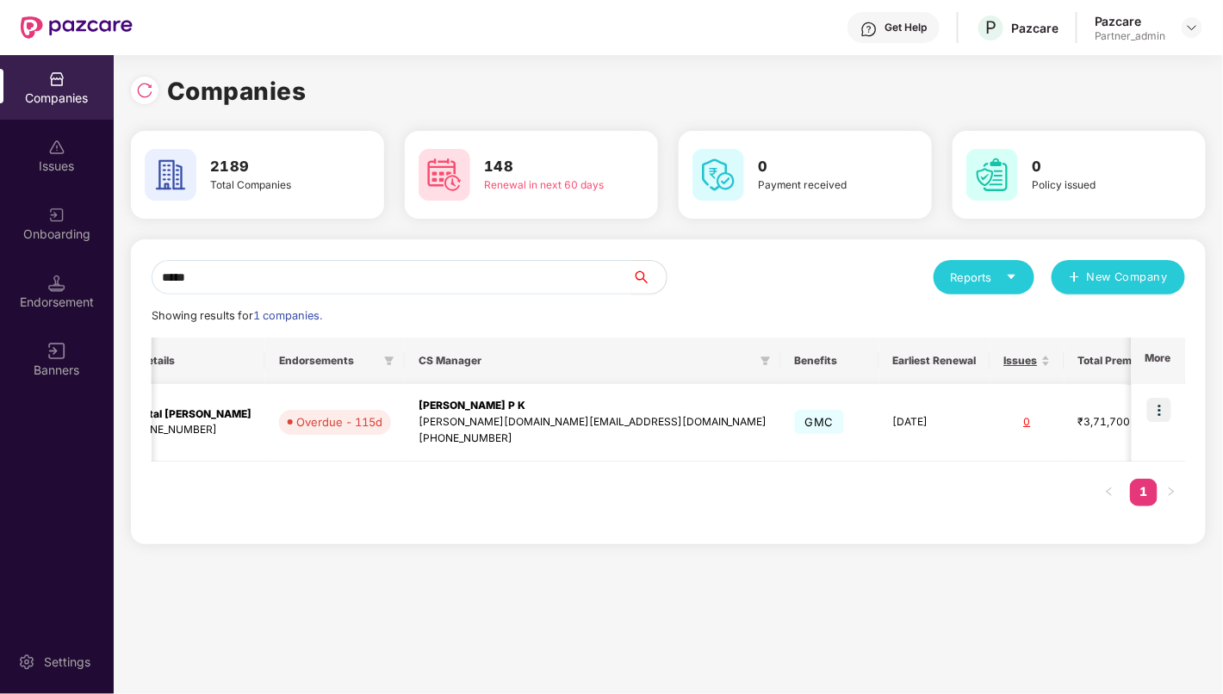
type input "*****"
click at [530, 287] on input "*****" at bounding box center [392, 277] width 481 height 34
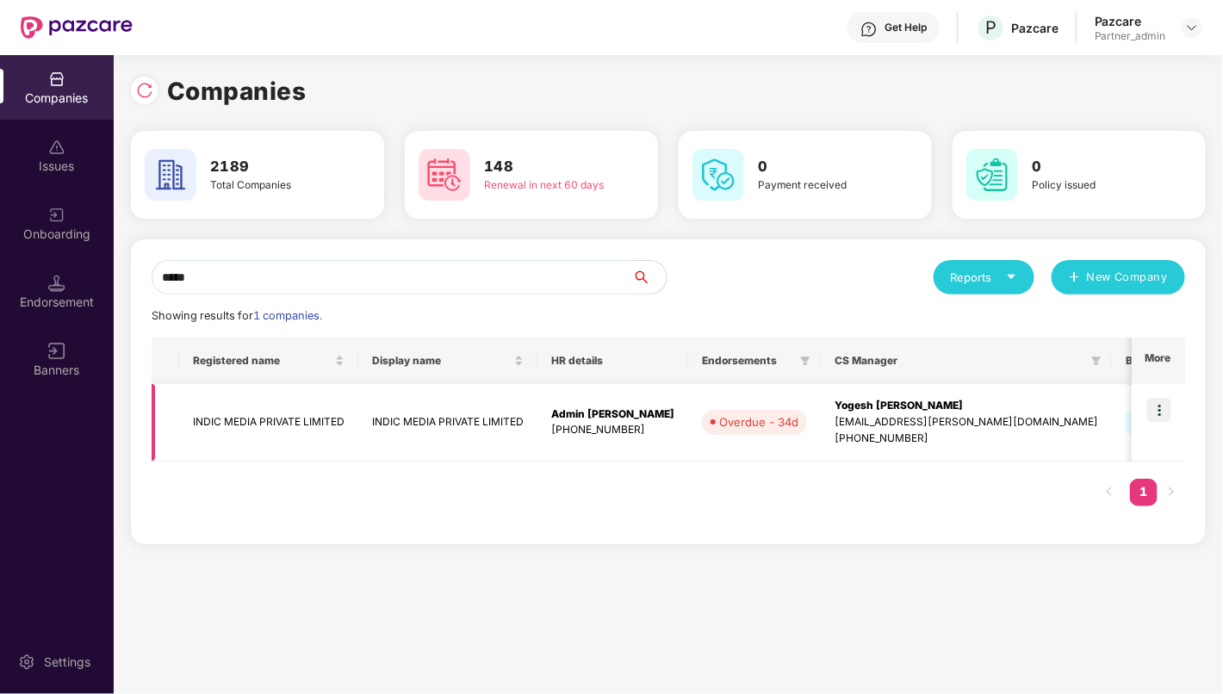
scroll to position [0, 360]
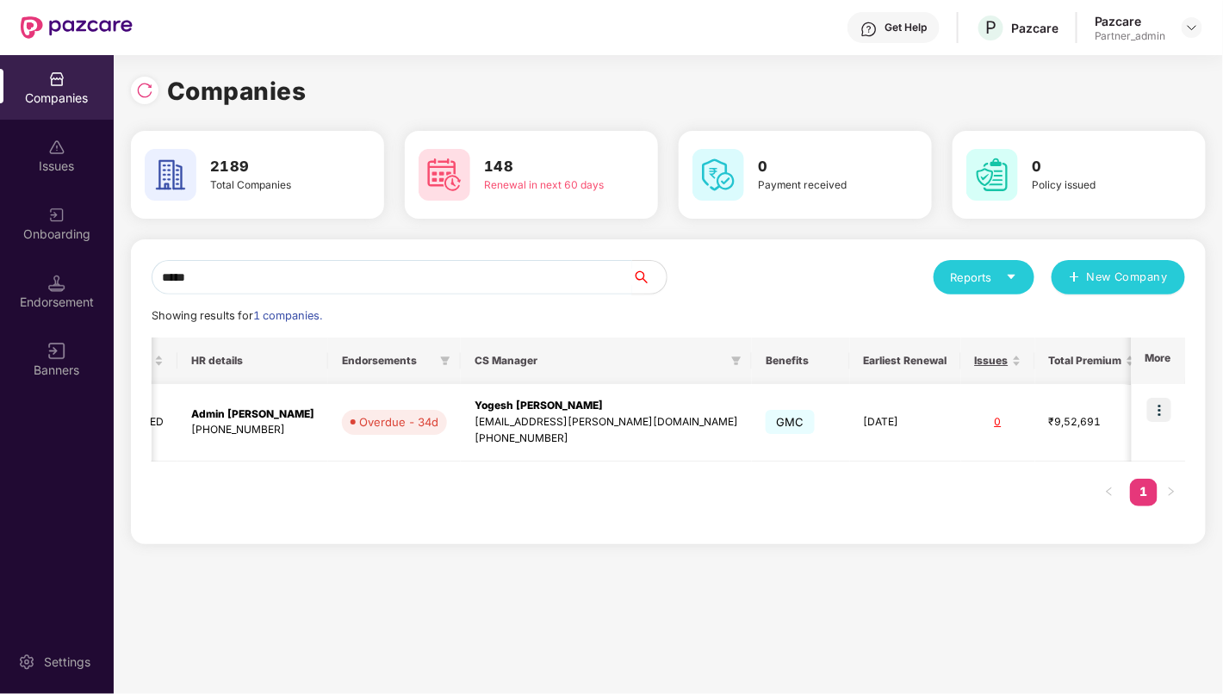
type input "*****"
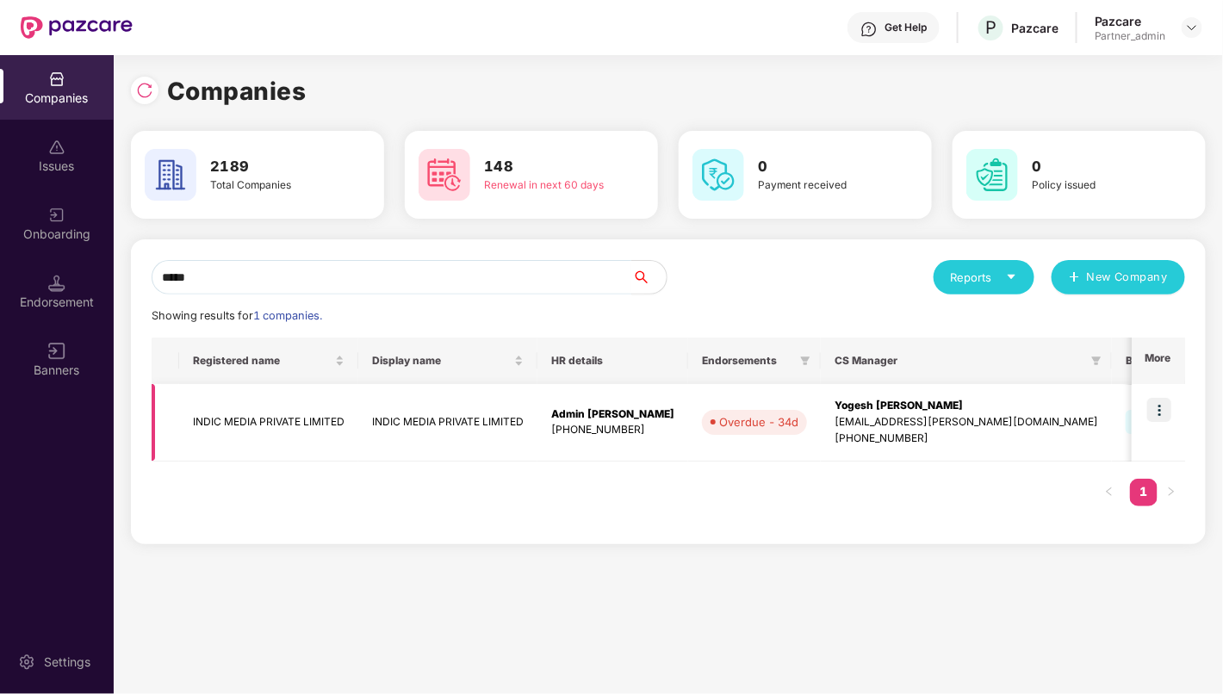
click at [251, 424] on td "INDIC MEDIA PRIVATE LIMITED" at bounding box center [268, 423] width 179 height 78
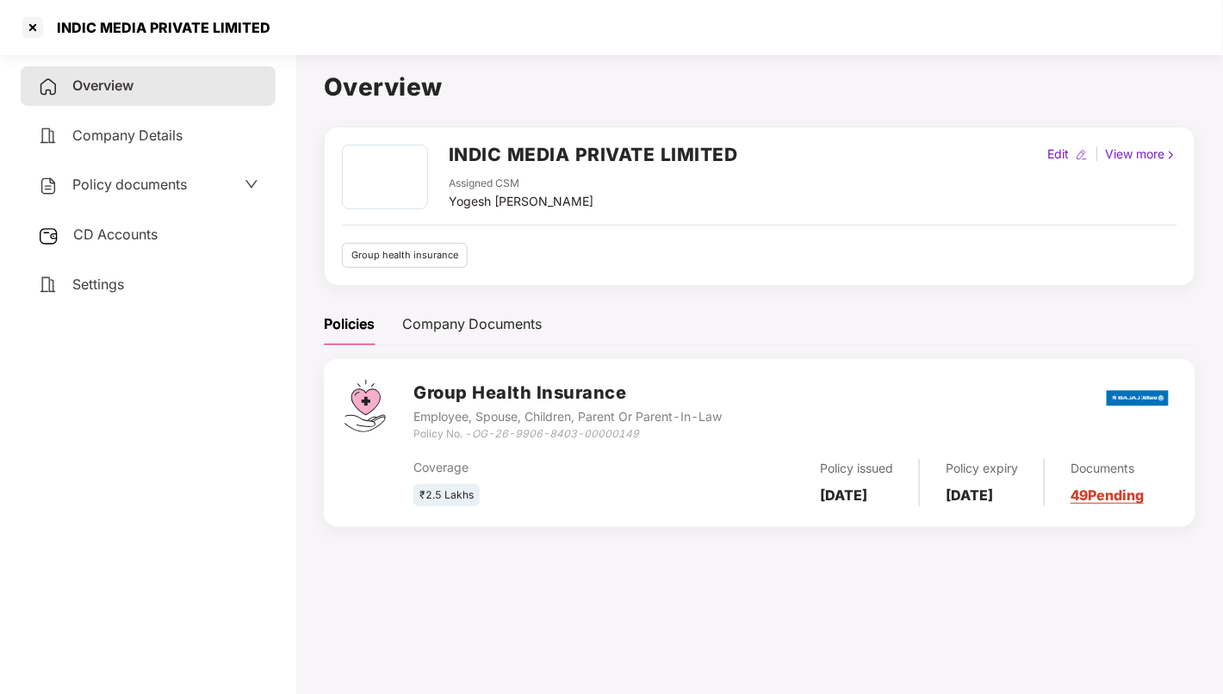
click at [117, 286] on span "Settings" at bounding box center [98, 284] width 52 height 17
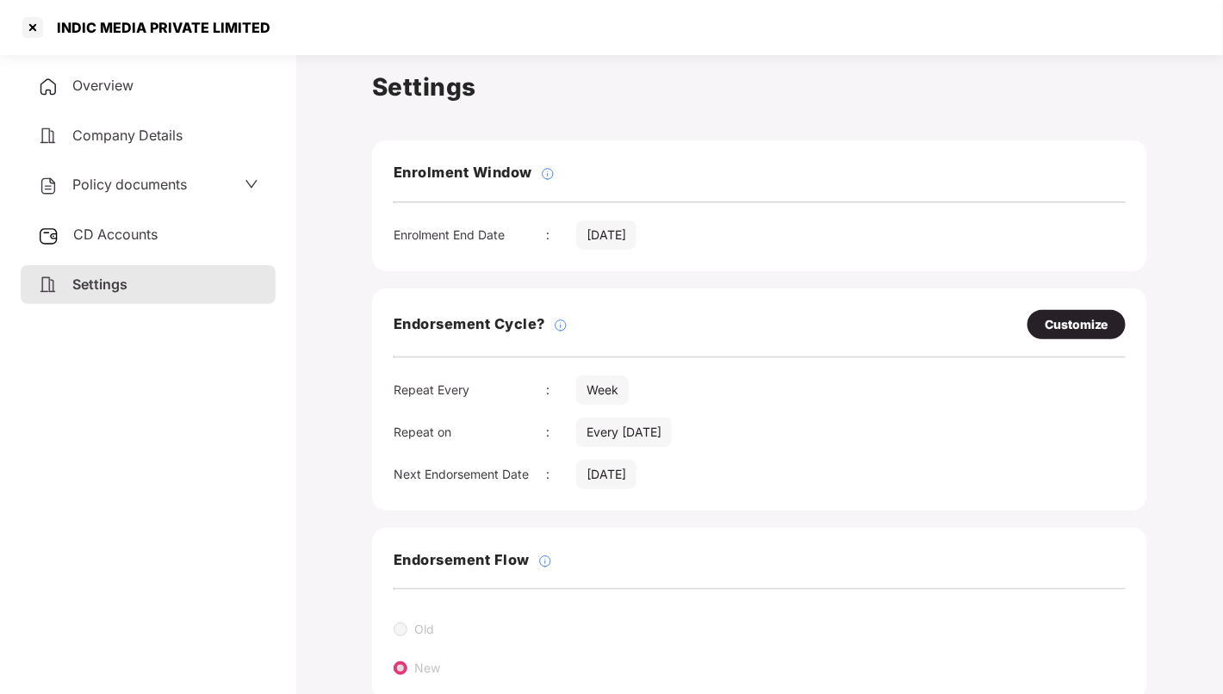
click at [116, 231] on span "CD Accounts" at bounding box center [115, 234] width 84 height 17
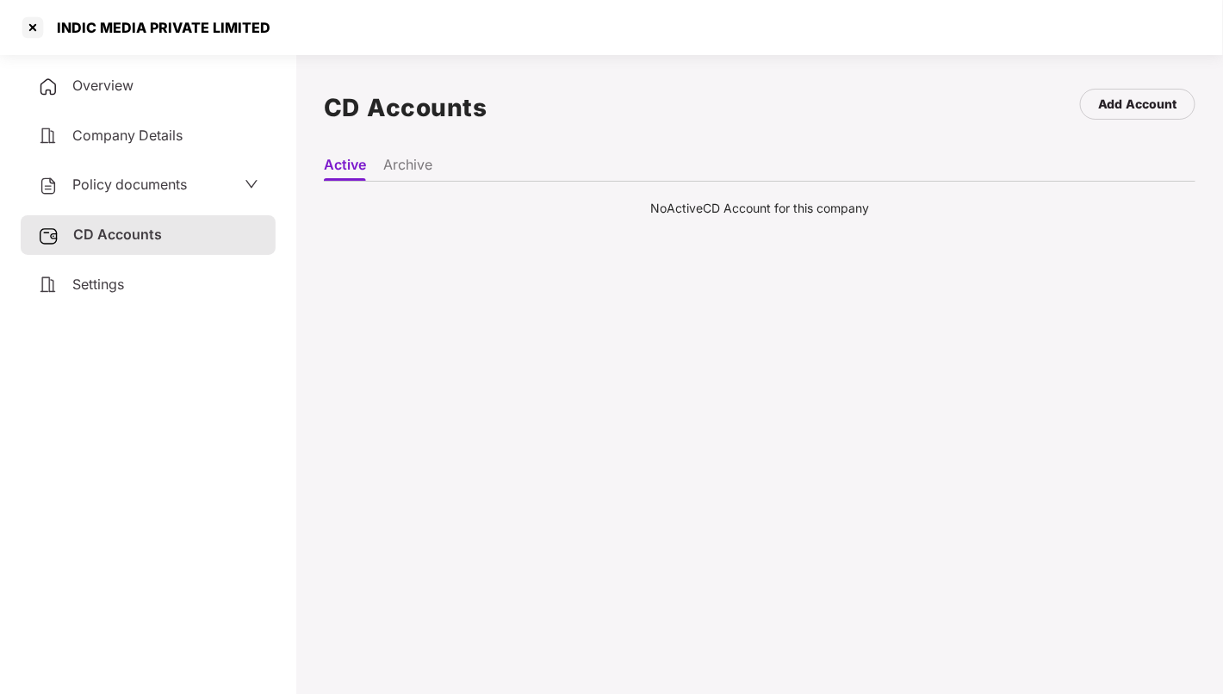
click at [149, 191] on span "Policy documents" at bounding box center [129, 184] width 115 height 17
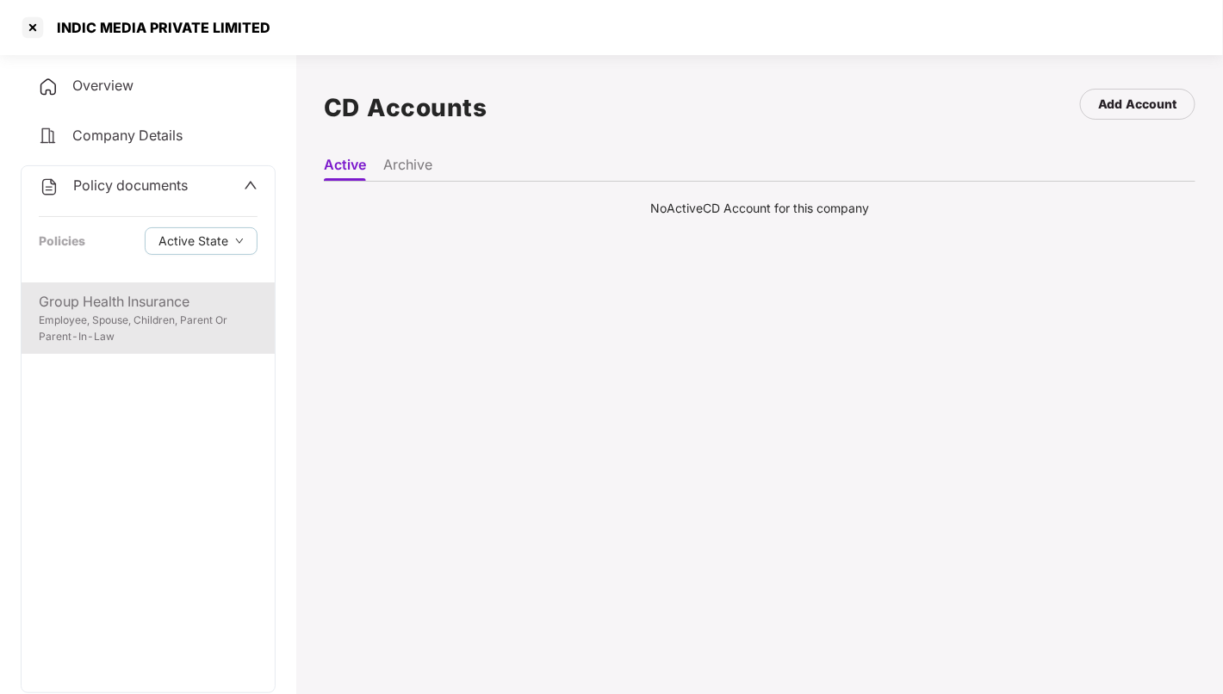
click at [133, 295] on div "Group Health Insurance" at bounding box center [148, 302] width 219 height 22
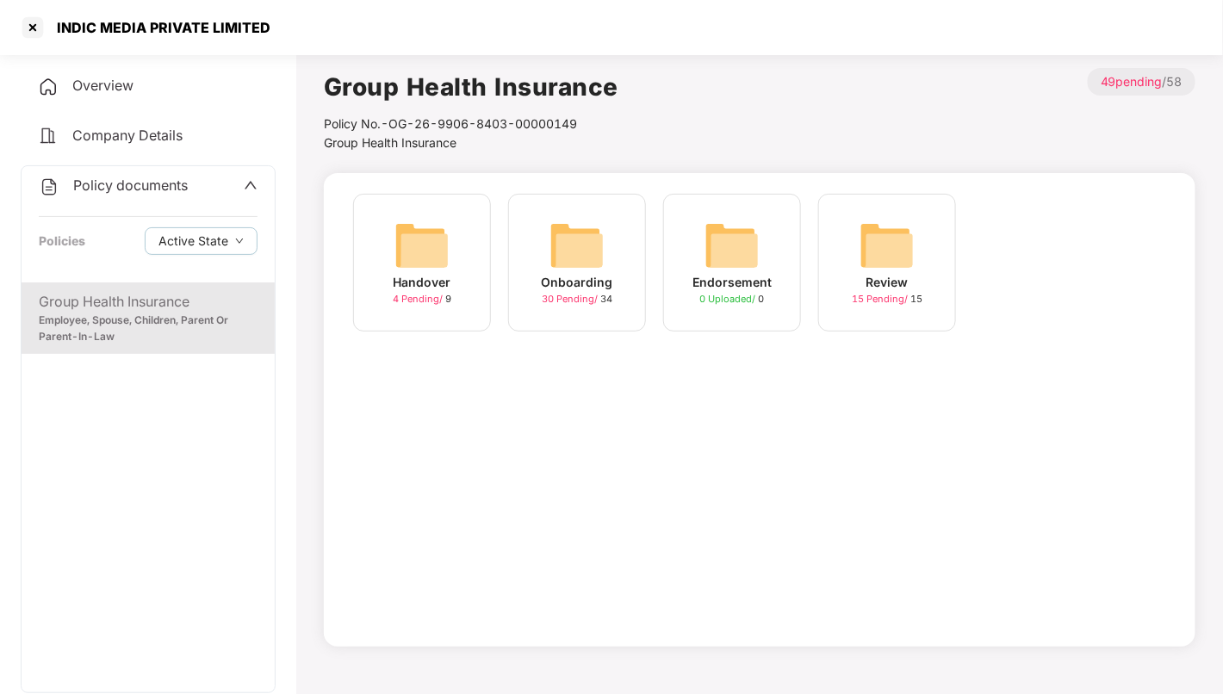
click at [583, 257] on img at bounding box center [576, 245] width 55 height 55
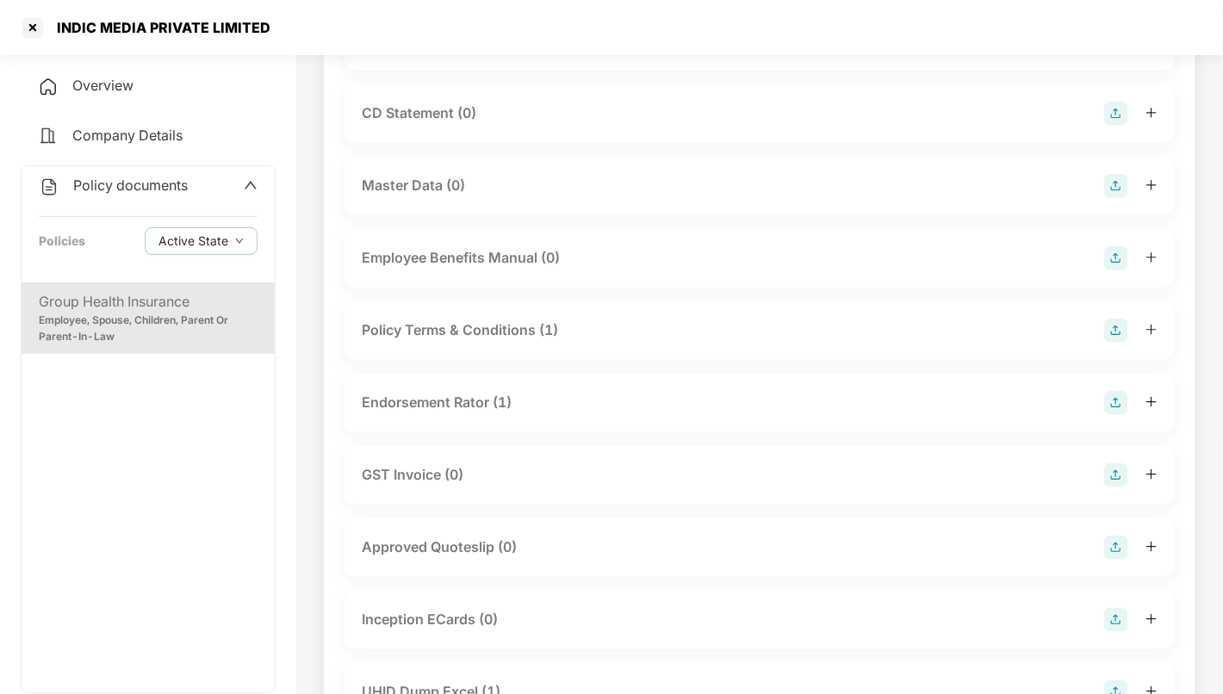
scroll to position [258, 0]
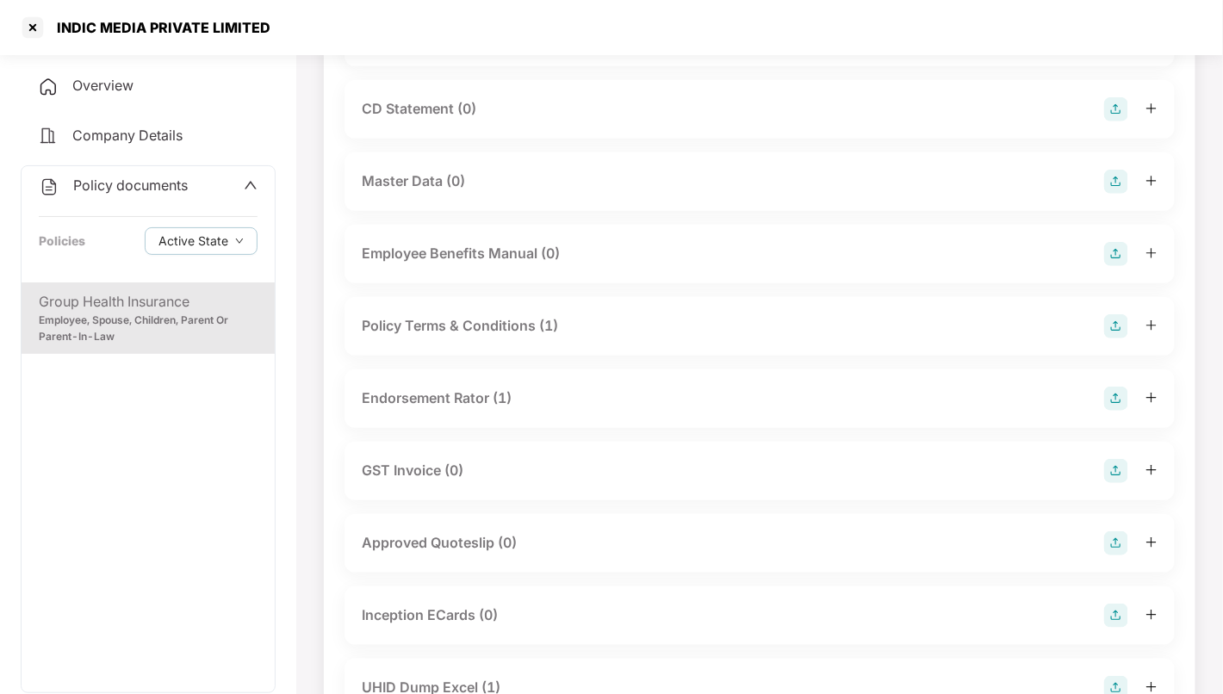
click at [531, 382] on div "Endorsement Rator (1)" at bounding box center [759, 398] width 830 height 59
click at [526, 403] on div "Endorsement Rator (1)" at bounding box center [760, 399] width 796 height 24
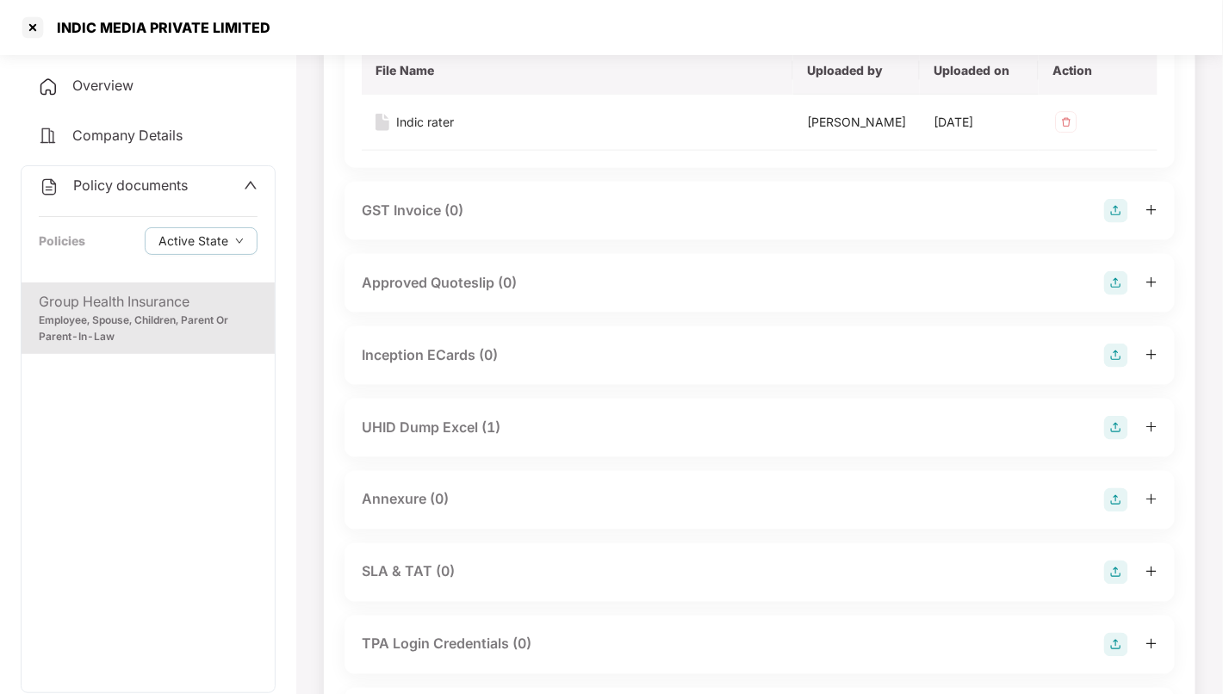
scroll to position [643, 0]
click at [501, 439] on div "UHID Dump Excel (1)" at bounding box center [760, 427] width 796 height 24
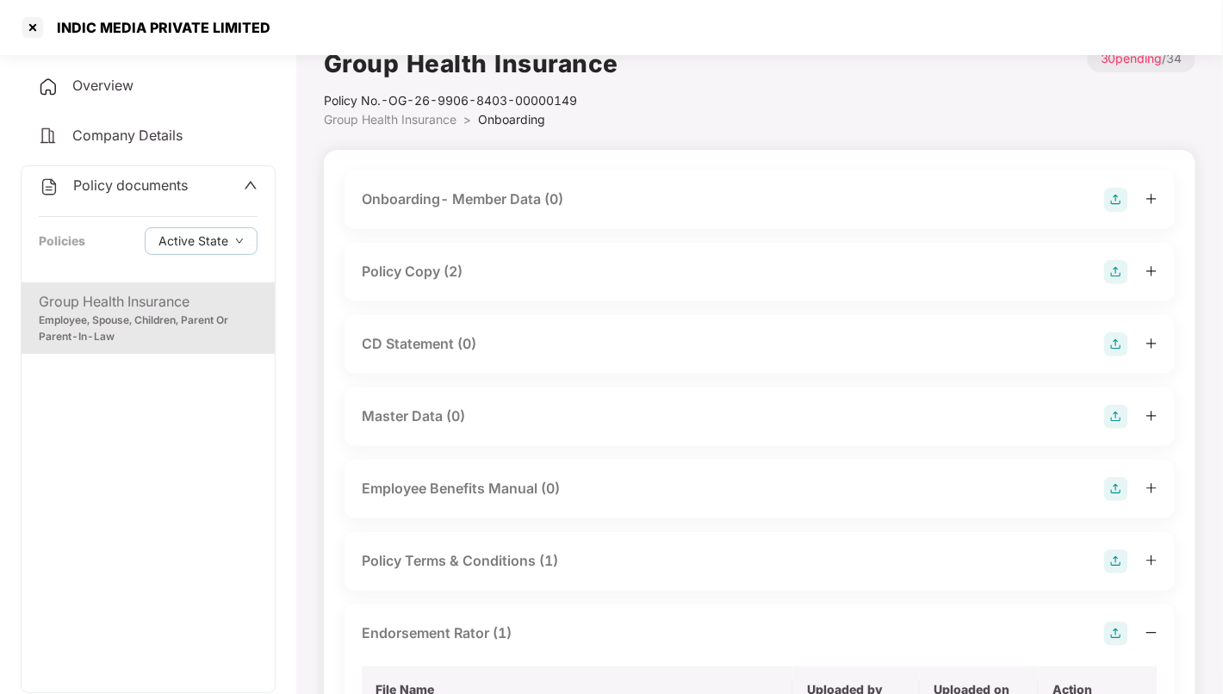
scroll to position [0, 0]
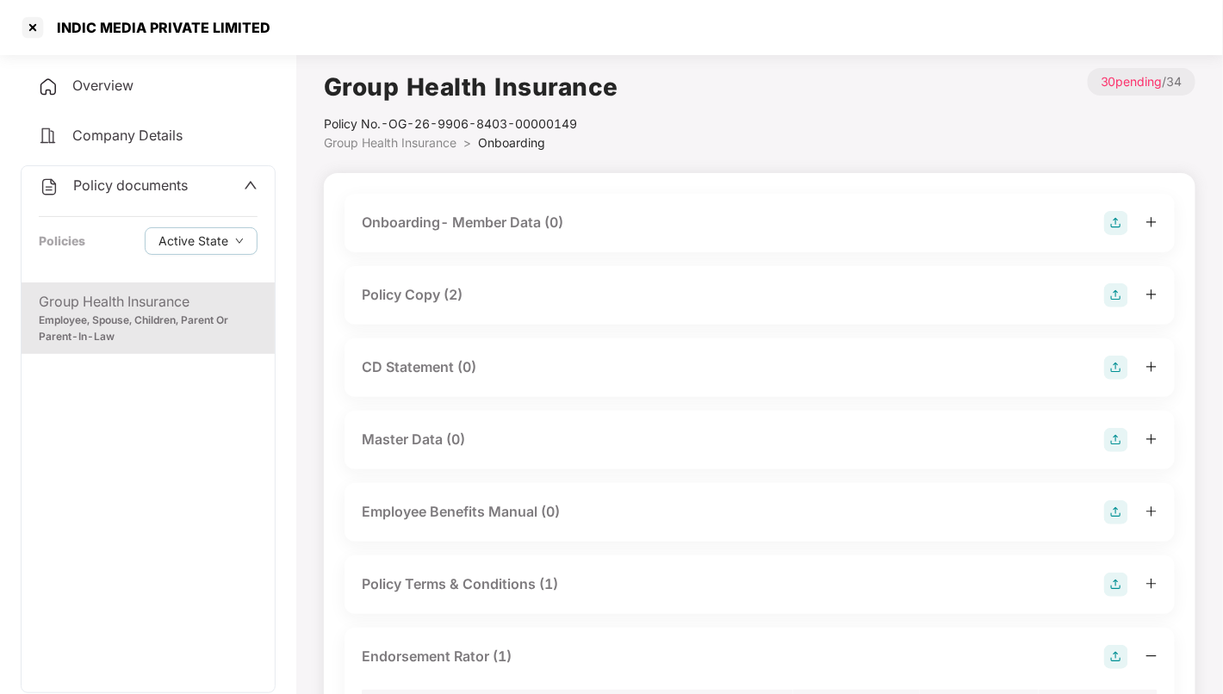
click at [537, 292] on div "Policy Copy (2)" at bounding box center [760, 295] width 796 height 24
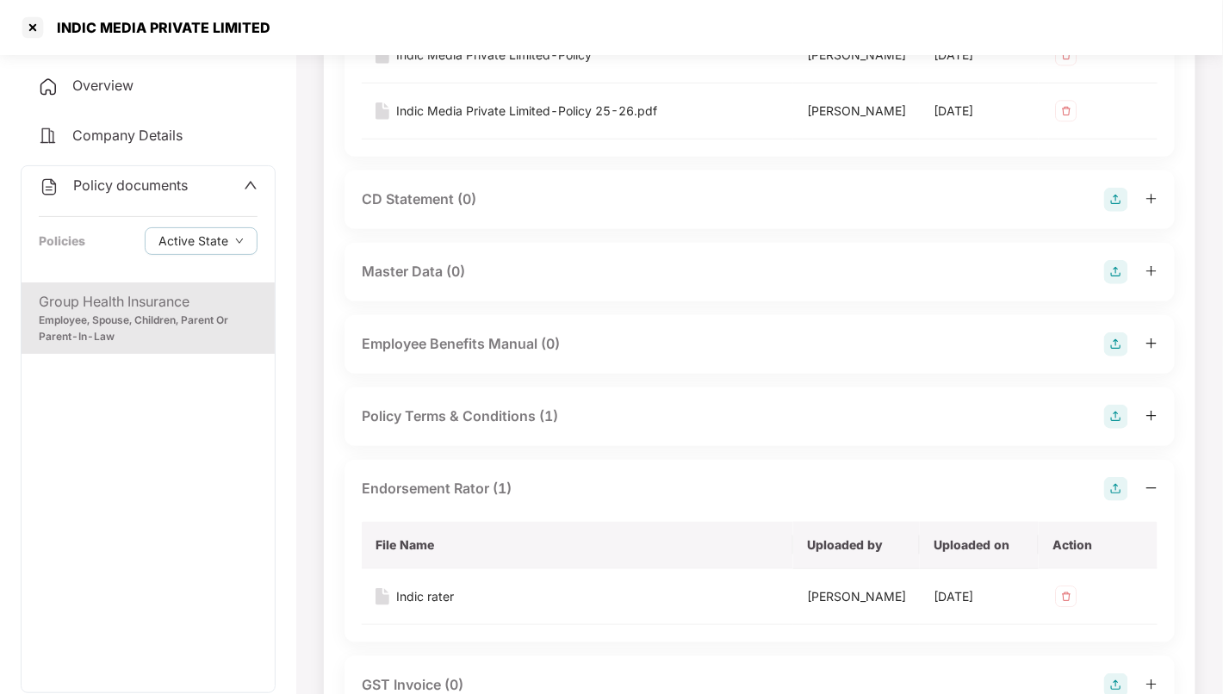
scroll to position [351, 0]
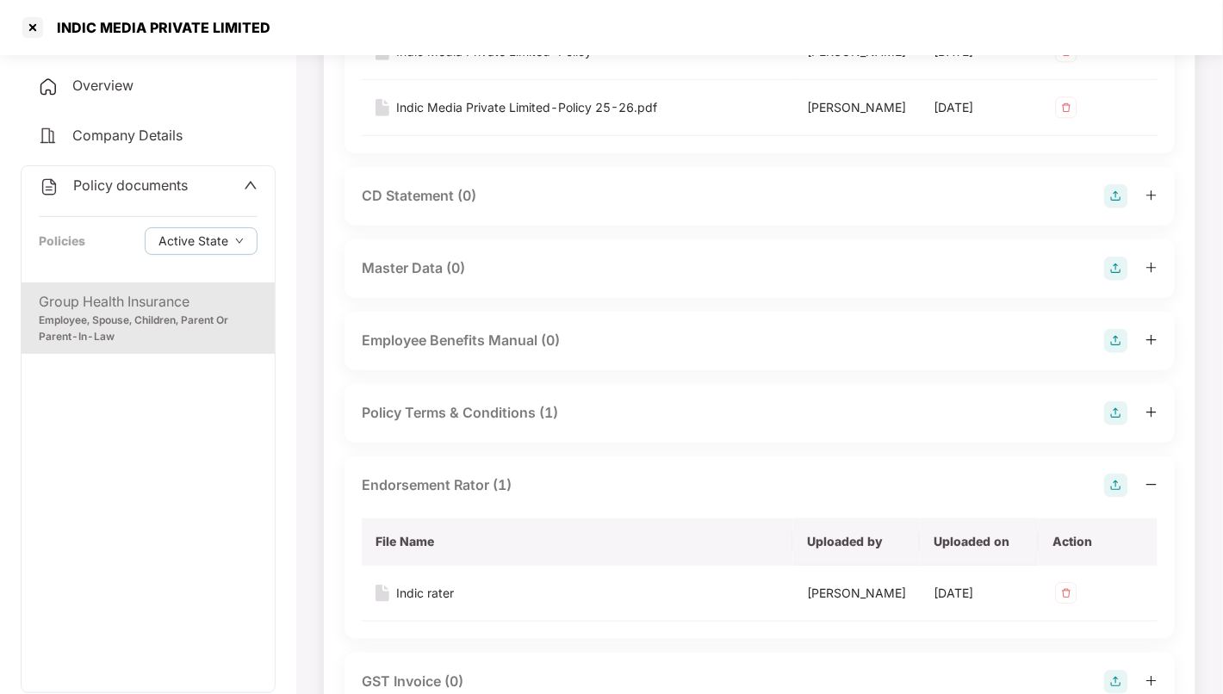
click at [626, 425] on div "Policy Terms & Conditions (1)" at bounding box center [760, 413] width 796 height 24
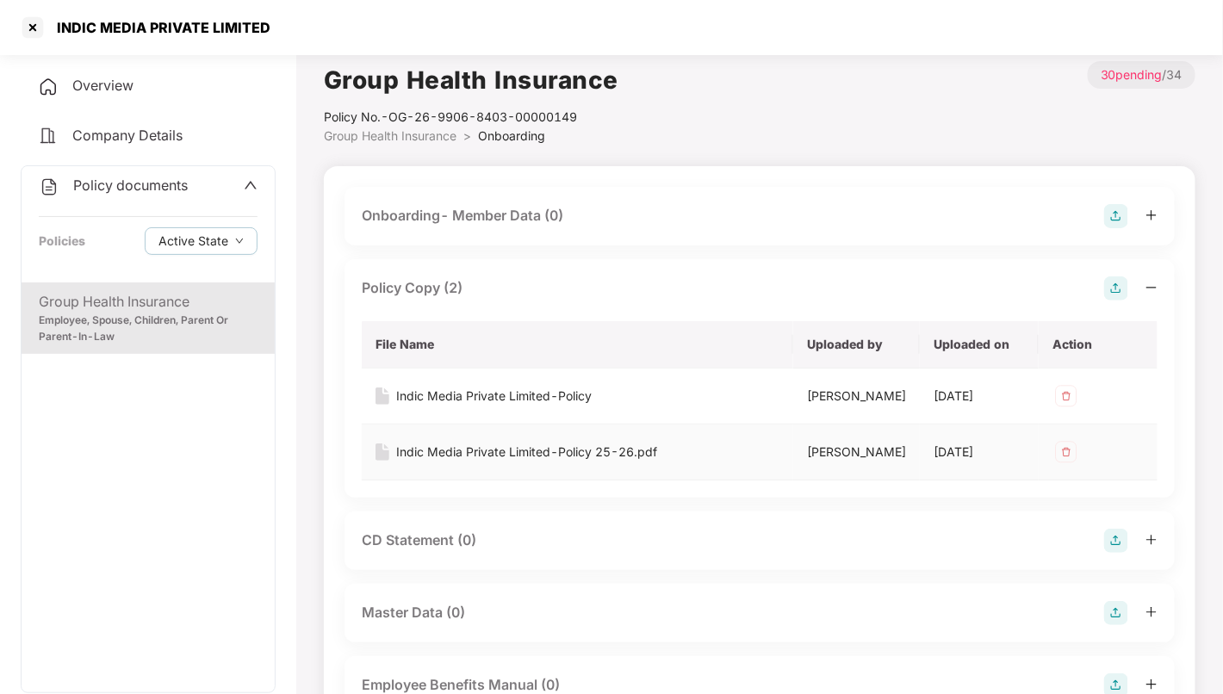
scroll to position [0, 0]
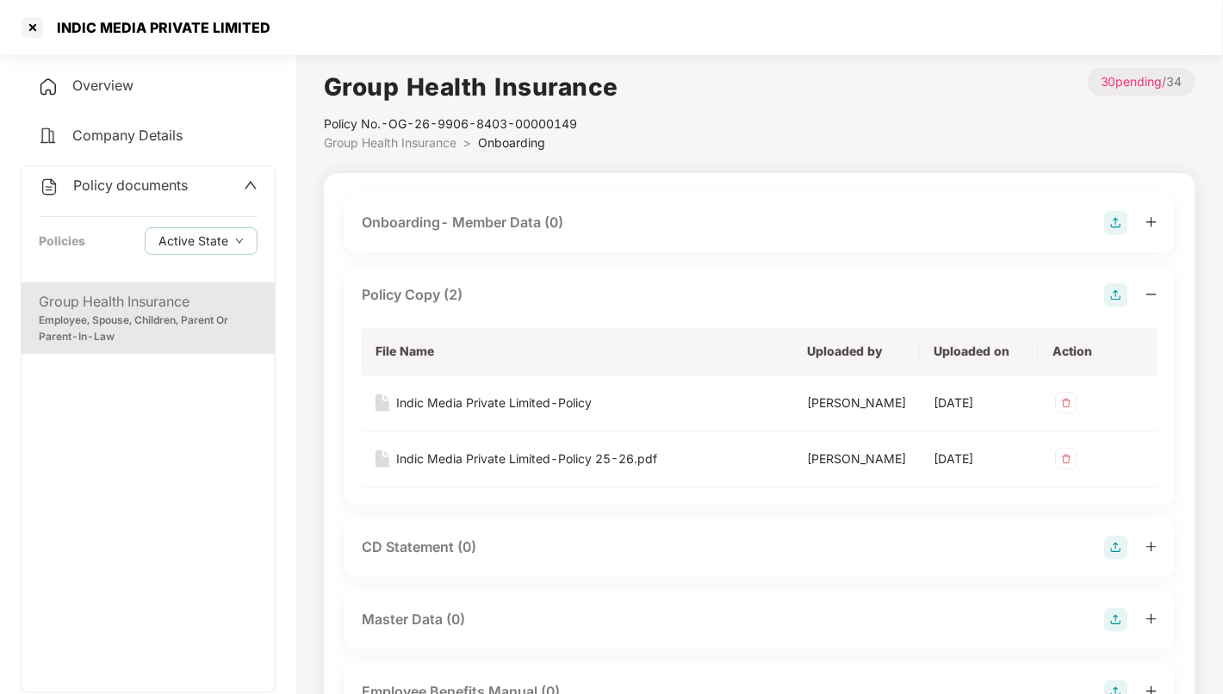
click at [145, 196] on div "Policy documents" at bounding box center [113, 186] width 149 height 22
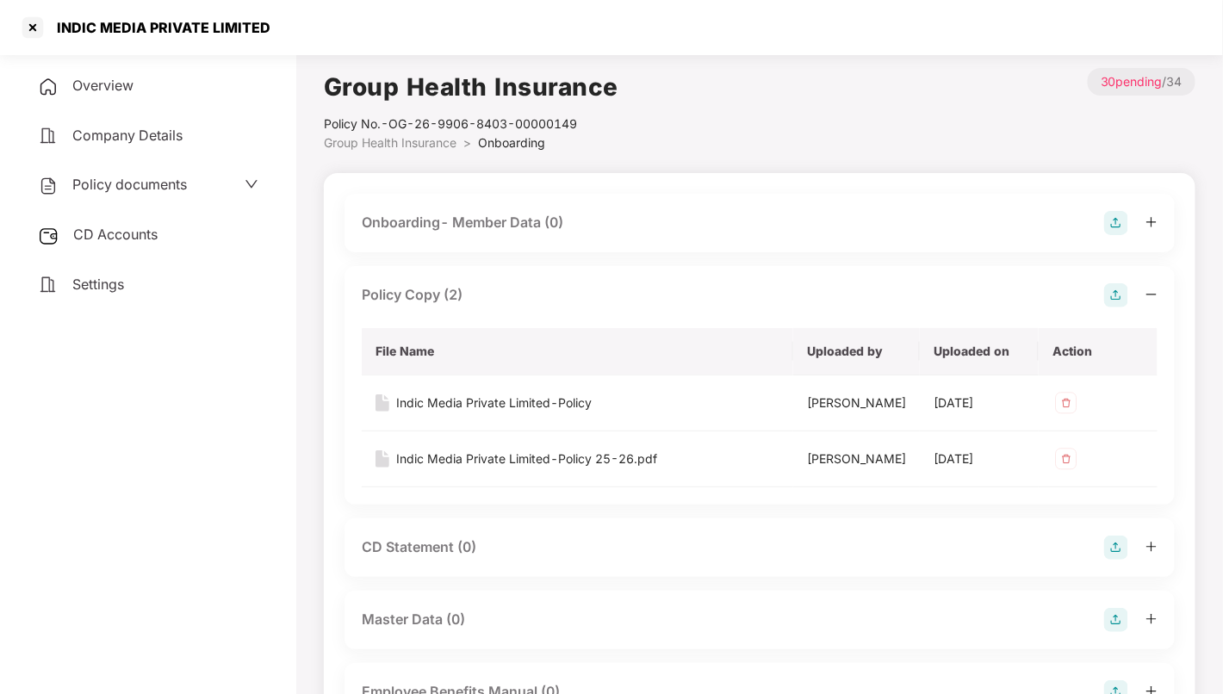
click at [108, 289] on span "Settings" at bounding box center [98, 284] width 52 height 17
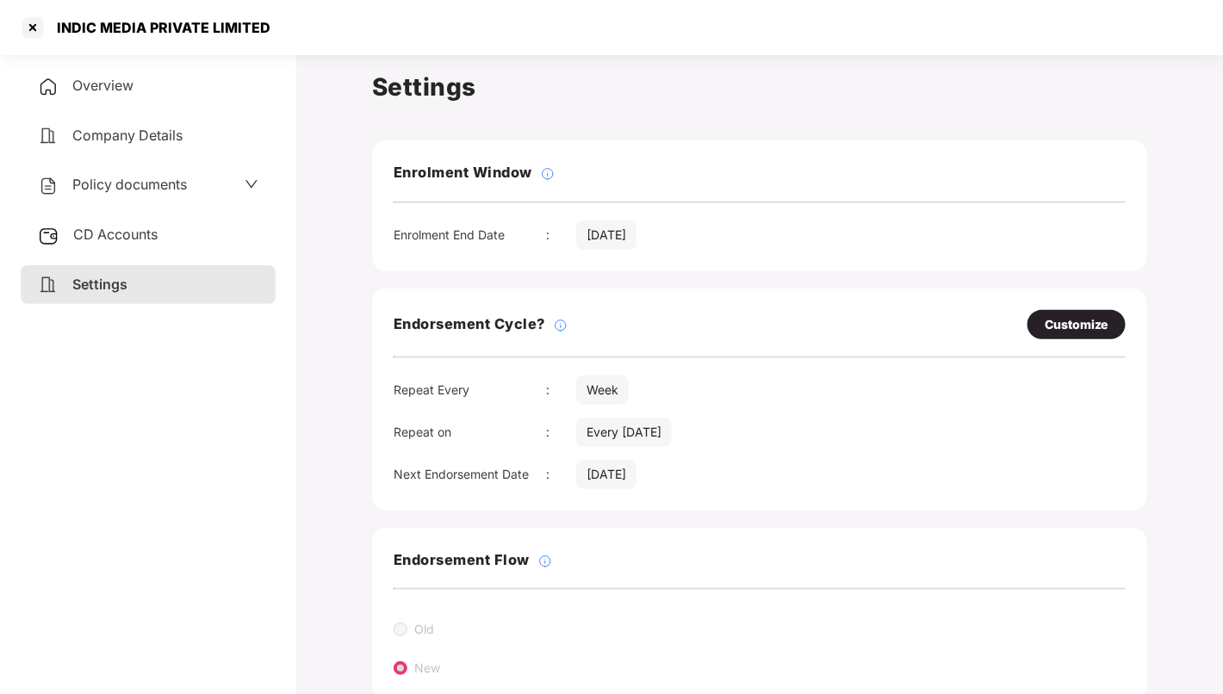
click at [1040, 319] on div "Customize" at bounding box center [1076, 324] width 98 height 29
select select "****"
select select "***"
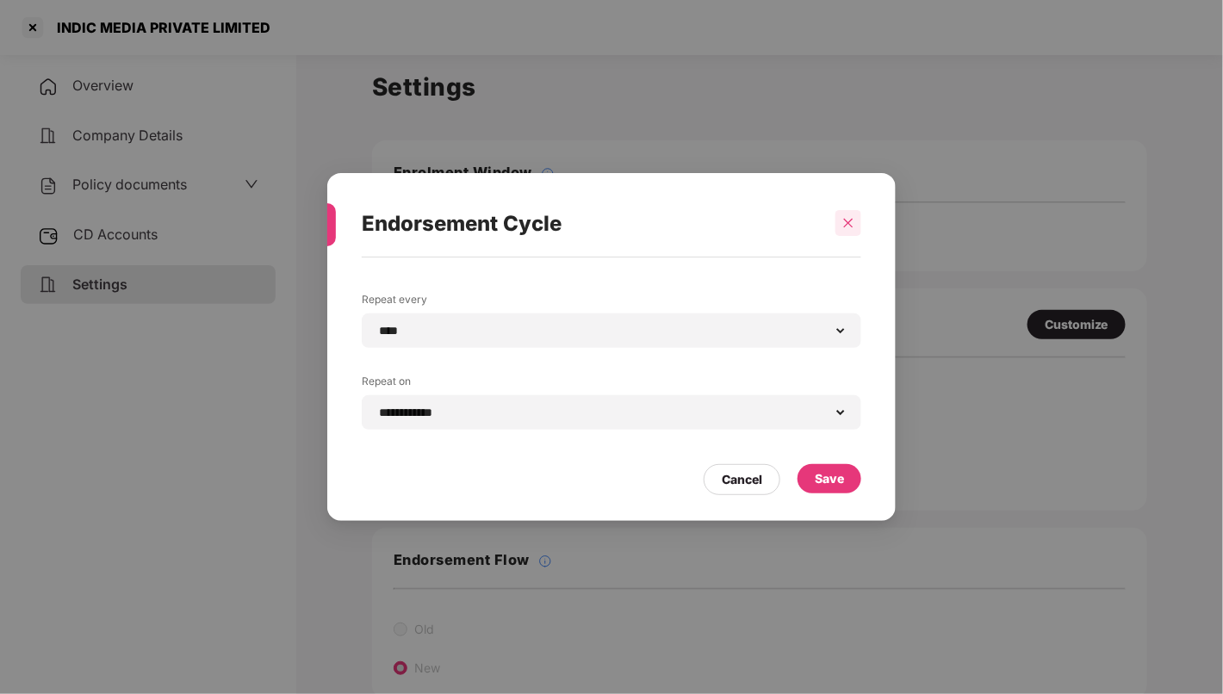
click at [853, 230] on div at bounding box center [848, 223] width 26 height 26
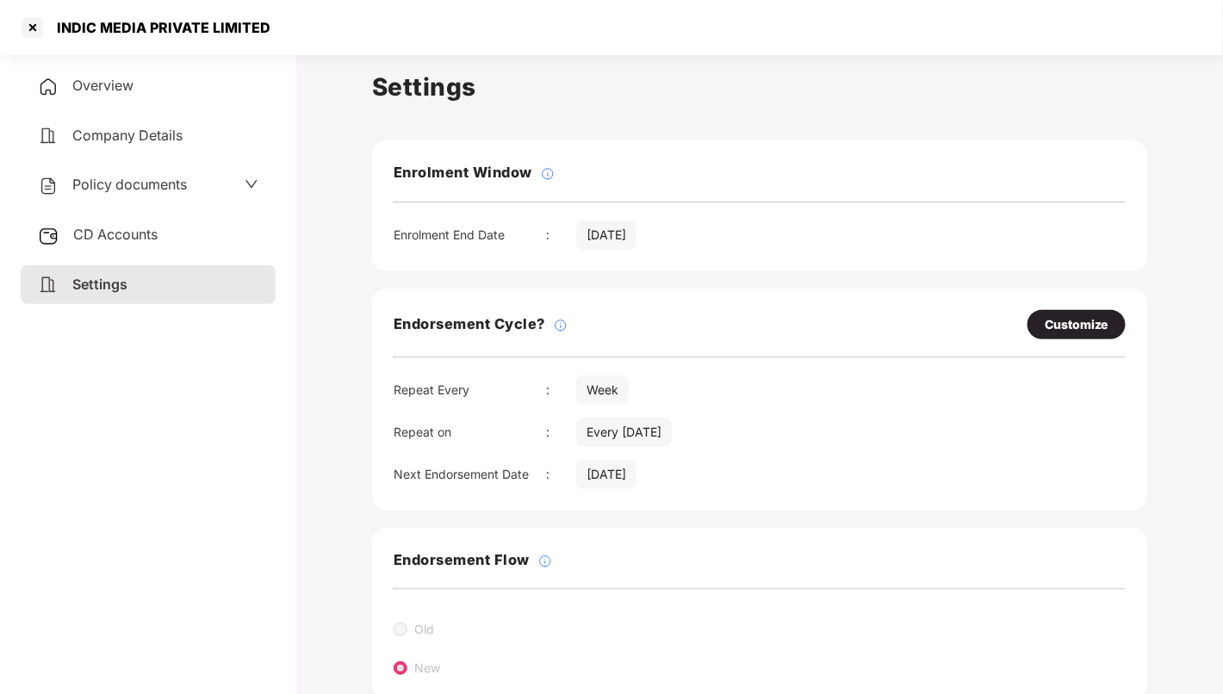
click at [1072, 325] on div "Customize" at bounding box center [1077, 324] width 64 height 19
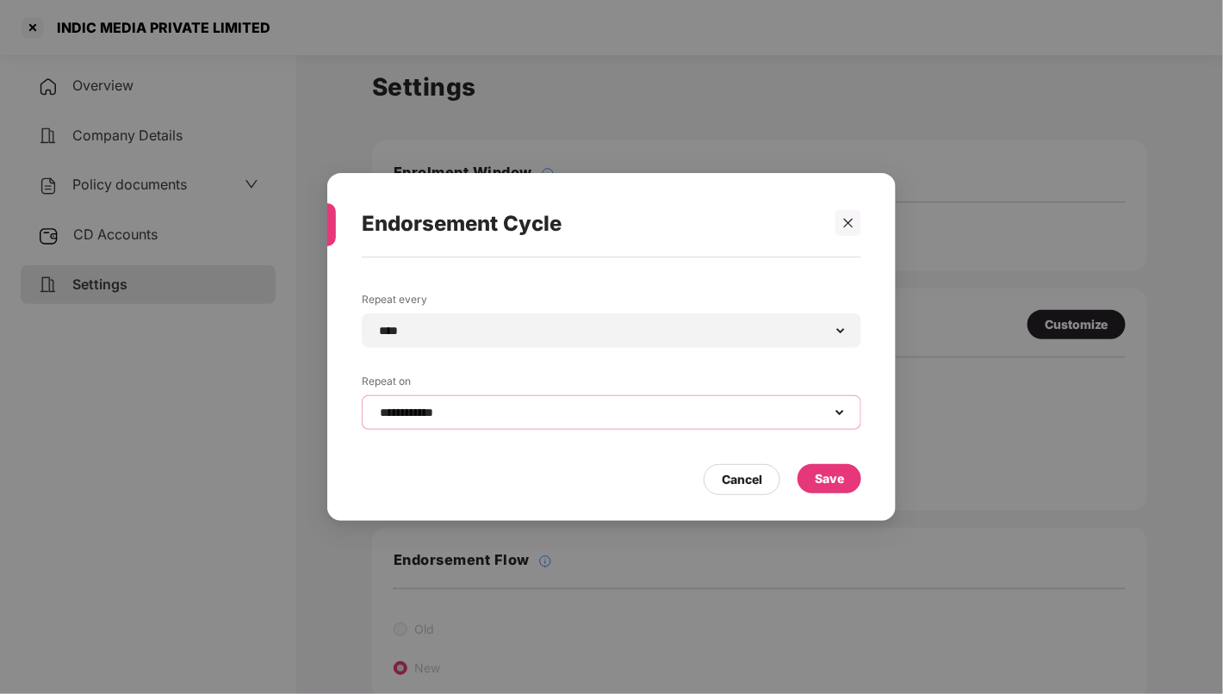
click at [712, 411] on select "**********" at bounding box center [611, 413] width 470 height 14
click at [1082, 357] on div "**********" at bounding box center [611, 347] width 1223 height 694
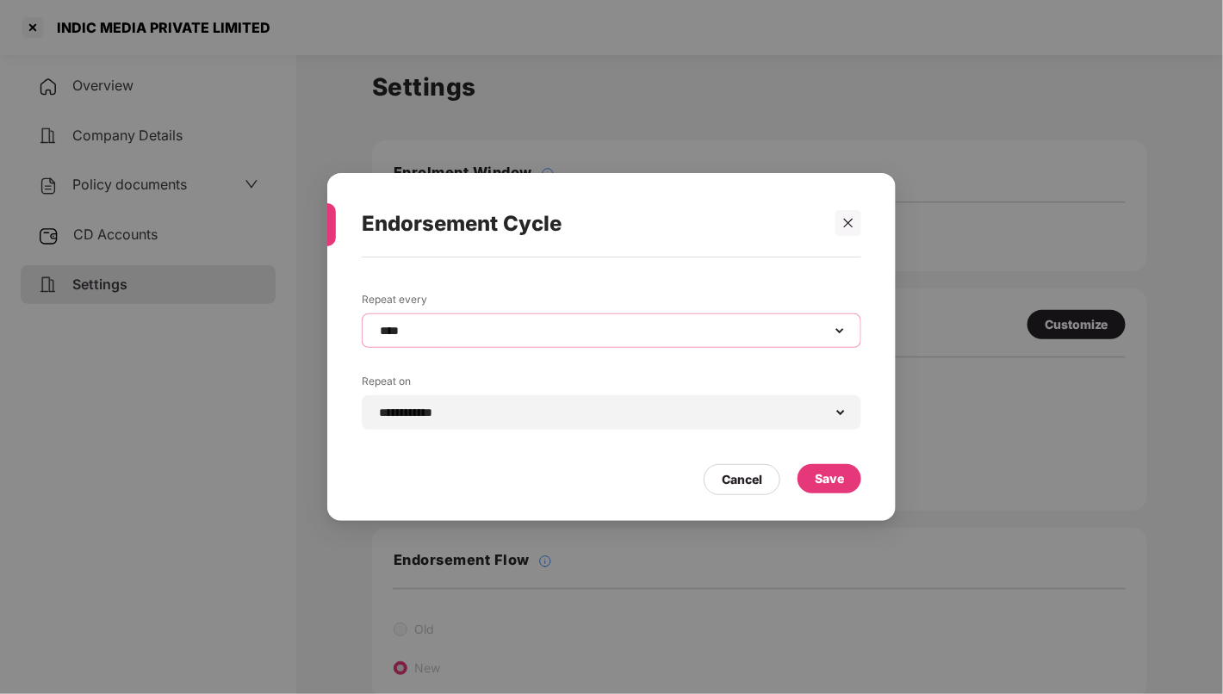
click at [797, 332] on select "**********" at bounding box center [611, 331] width 470 height 14
select select "*****"
click at [376, 324] on select "**********" at bounding box center [611, 331] width 470 height 14
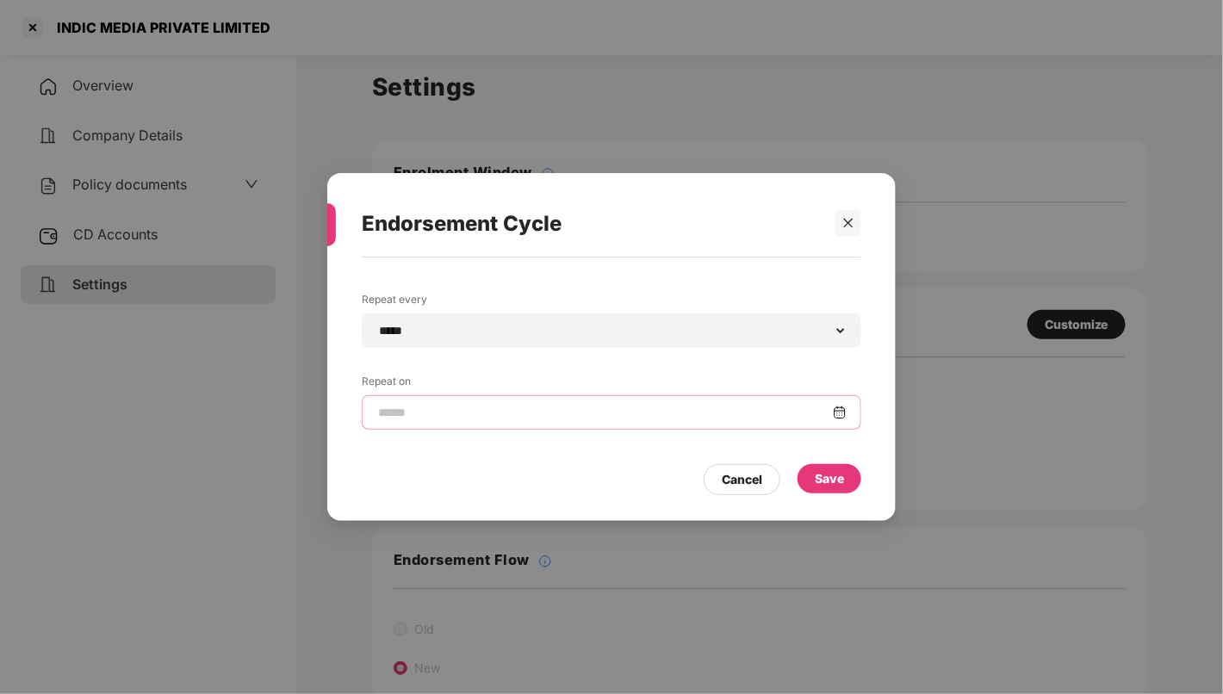
click at [694, 409] on input at bounding box center [604, 413] width 456 height 18
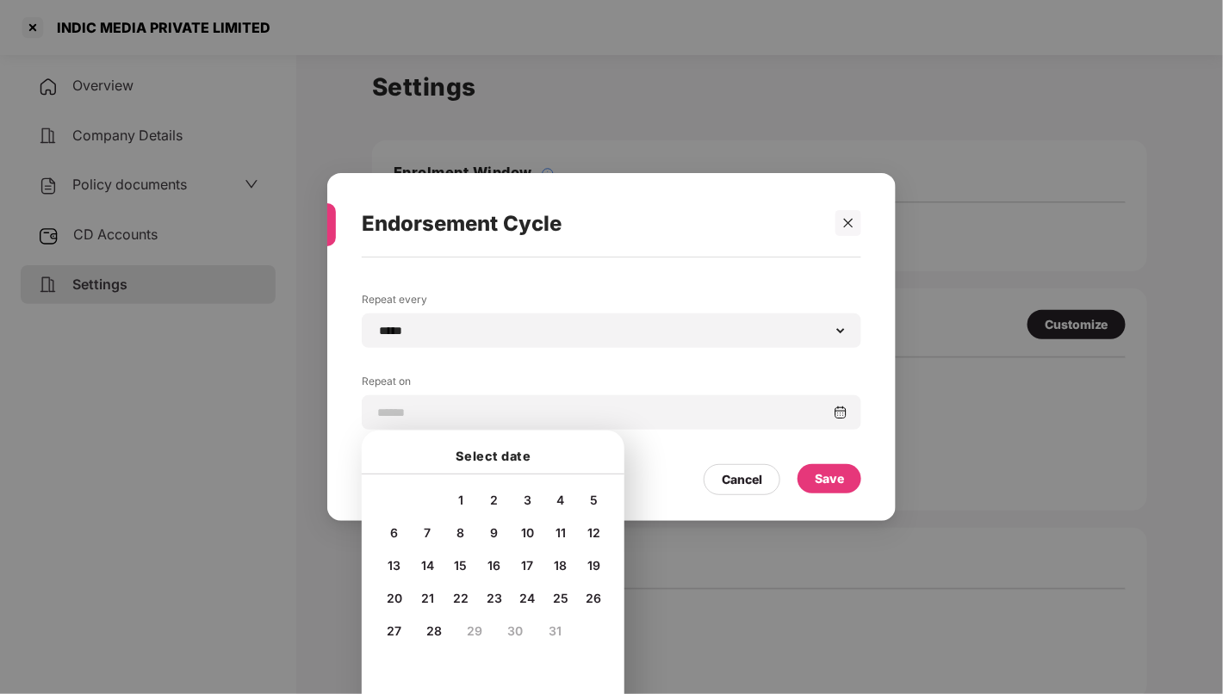
click at [462, 559] on span "15" at bounding box center [461, 565] width 13 height 15
type input "**********"
click at [842, 482] on div "Save" at bounding box center [829, 478] width 29 height 19
